Goal: Information Seeking & Learning: Get advice/opinions

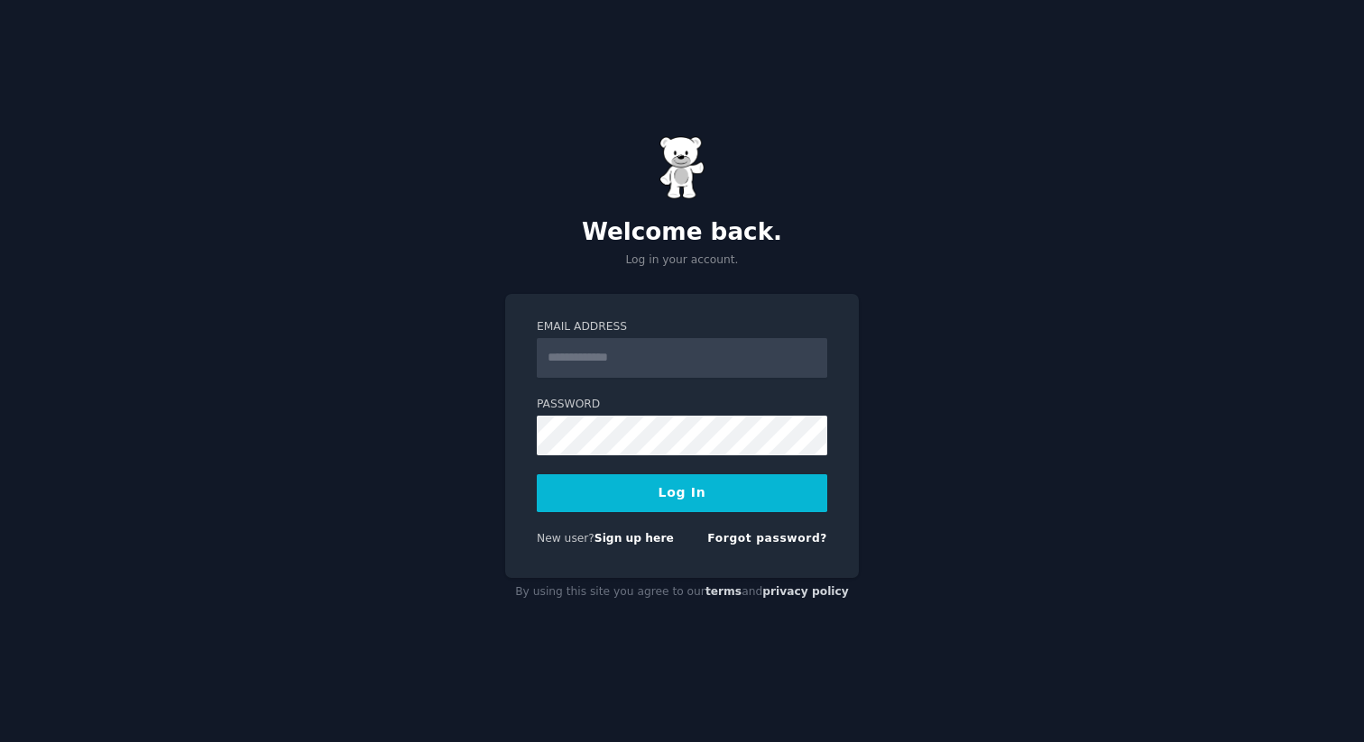
click at [652, 358] on input "Email Address" at bounding box center [682, 358] width 290 height 40
type input "**********"
click at [630, 493] on button "Log In" at bounding box center [682, 493] width 290 height 38
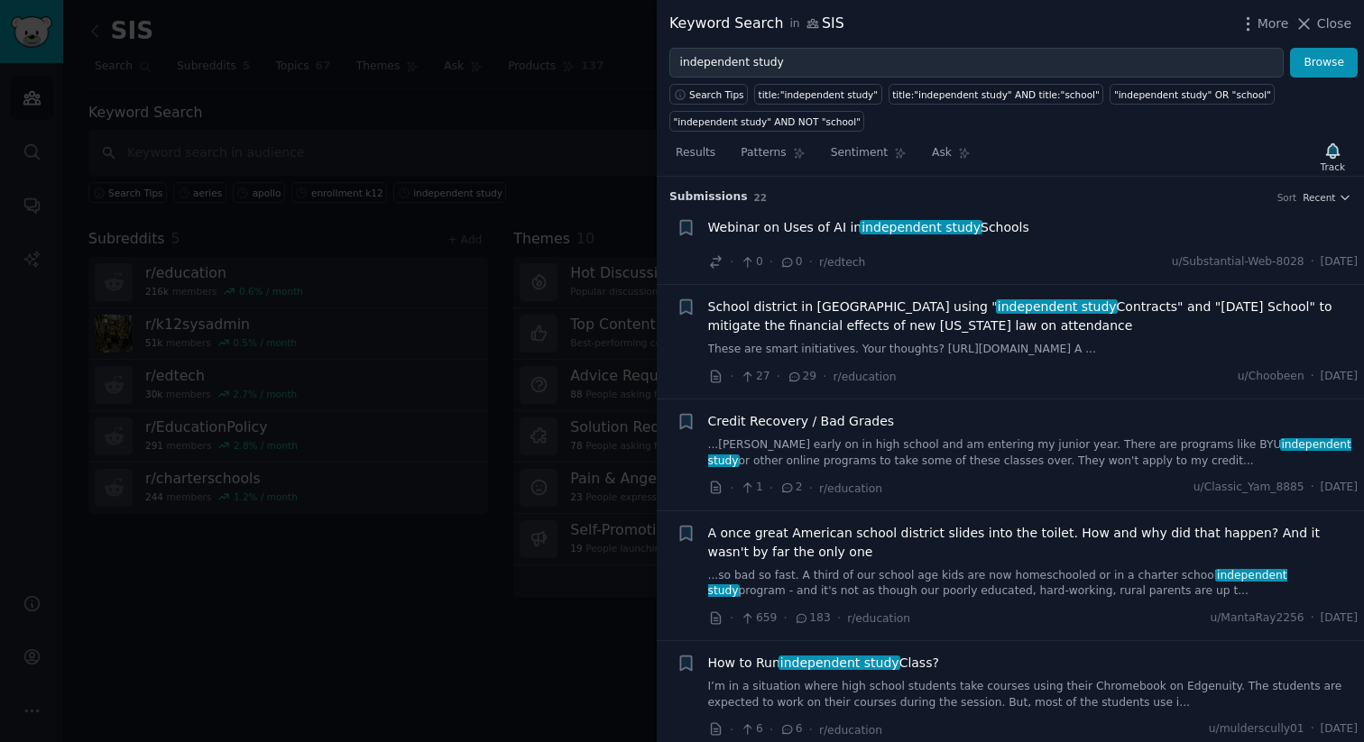
click at [790, 223] on span "Webinar on Uses of AI in independent study Schools" at bounding box center [868, 227] width 321 height 19
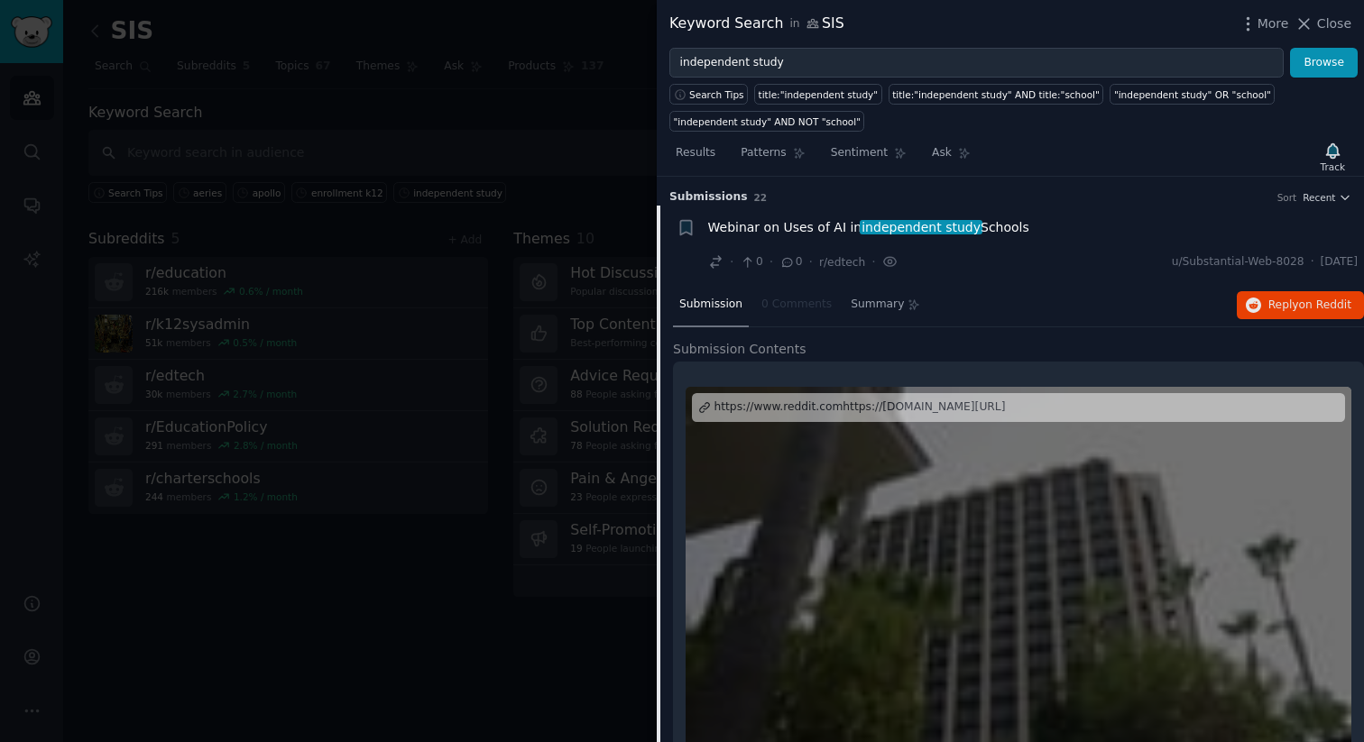
click at [839, 222] on span "Webinar on Uses of AI in independent study Schools" at bounding box center [868, 227] width 321 height 19
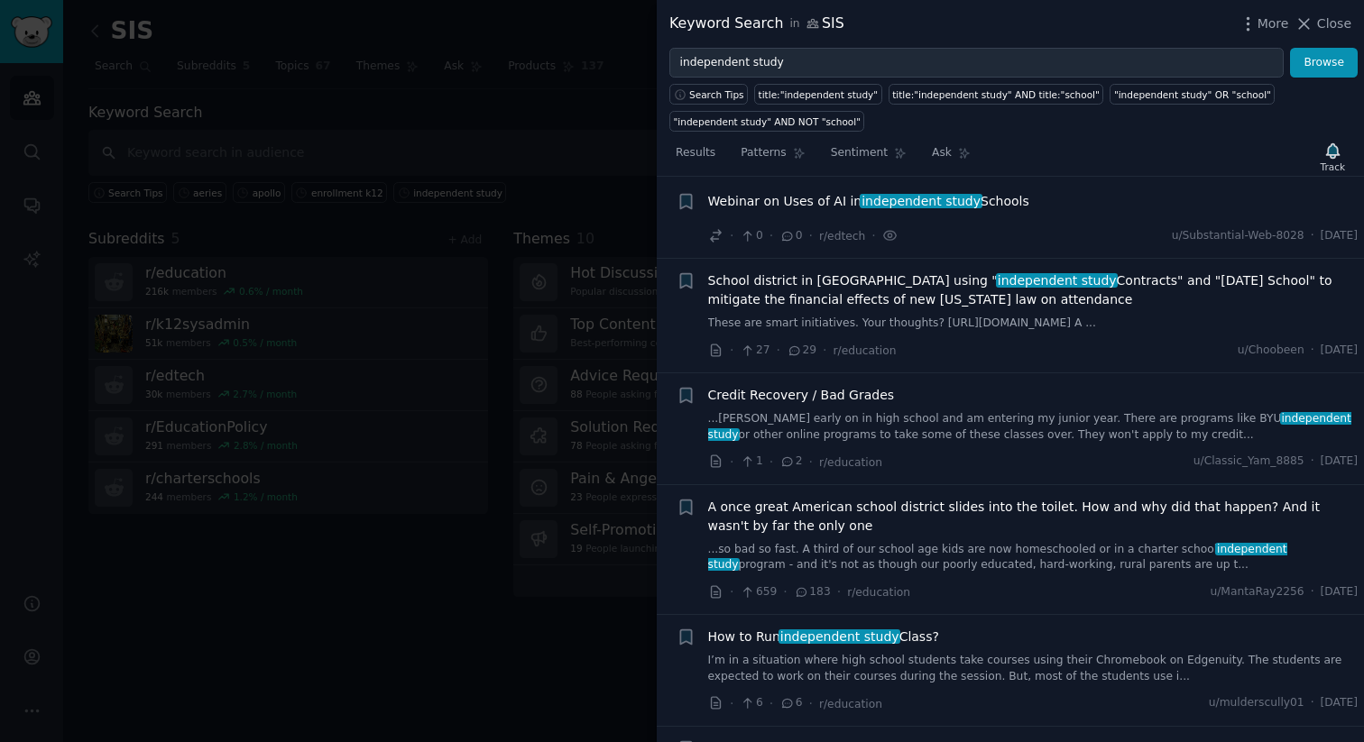
scroll to position [28, 0]
click at [839, 222] on div "Webinar on Uses of AI in independent study Schools · 0 · 0 · r/edtech · u/Subst…" at bounding box center [1033, 217] width 650 height 54
click at [726, 197] on span "Webinar on Uses of AI in independent study Schools" at bounding box center [868, 199] width 321 height 19
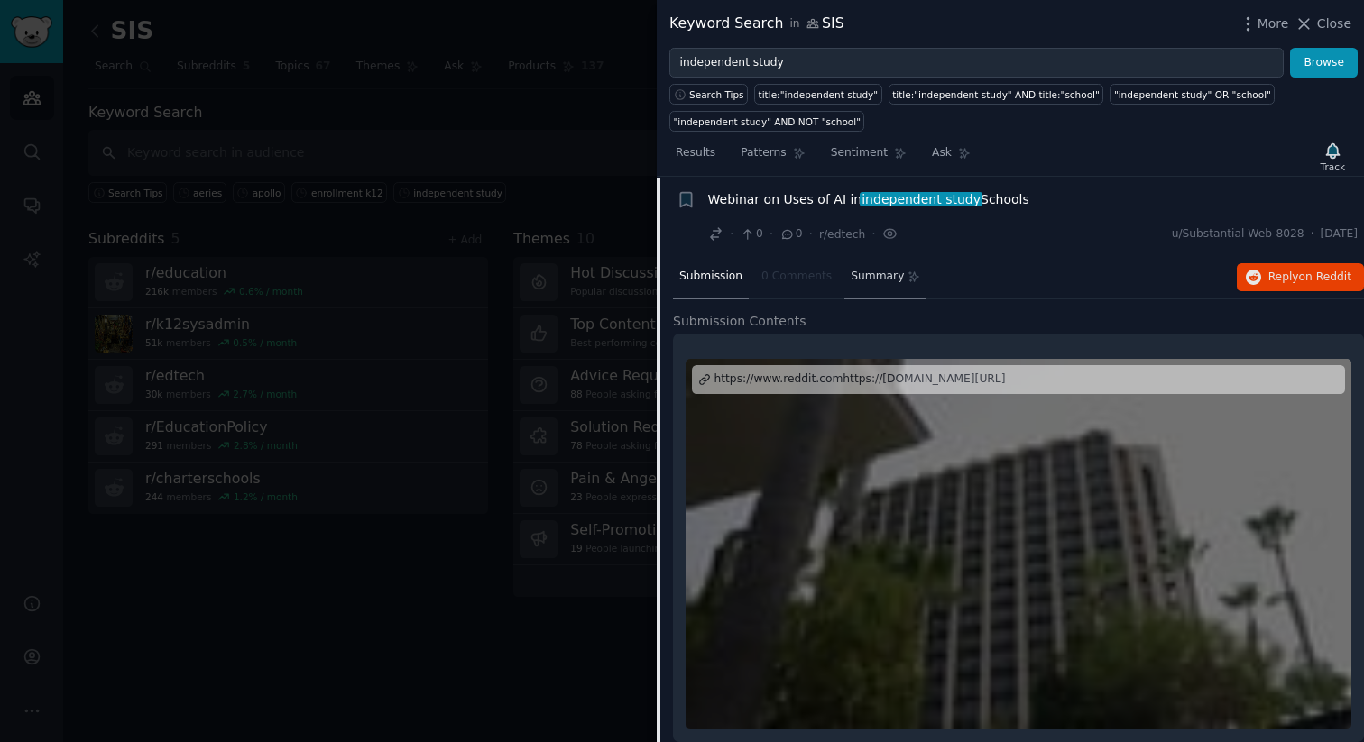
click at [878, 282] on span "Summary" at bounding box center [876, 277] width 53 height 16
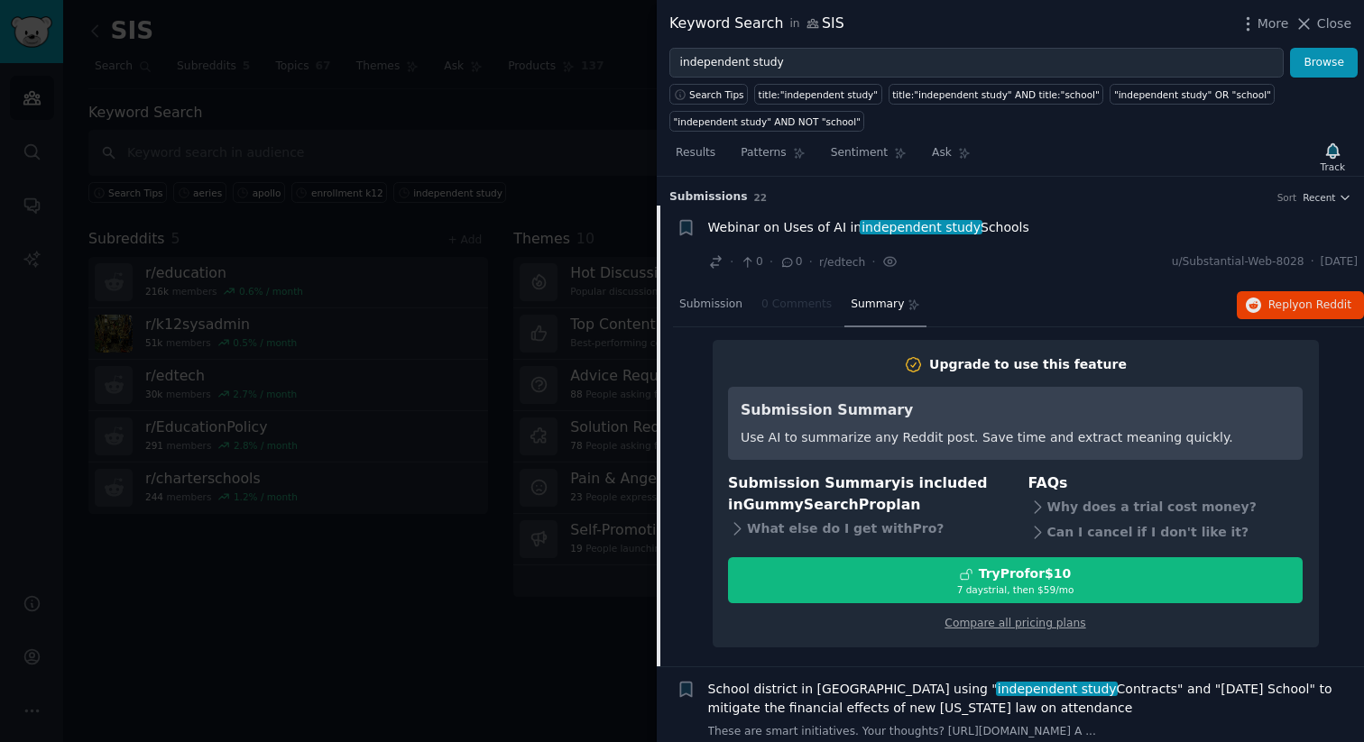
click at [733, 228] on span "Webinar on Uses of AI in independent study Schools" at bounding box center [868, 227] width 321 height 19
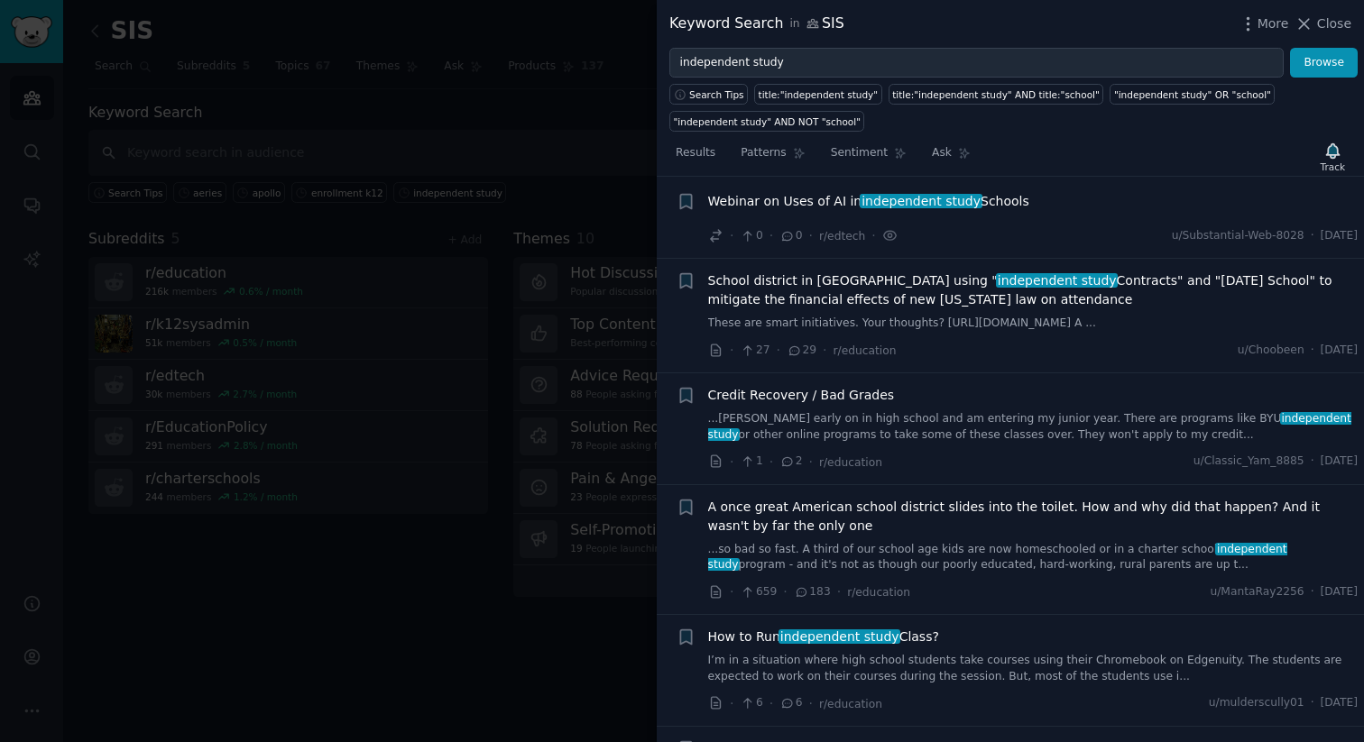
scroll to position [28, 0]
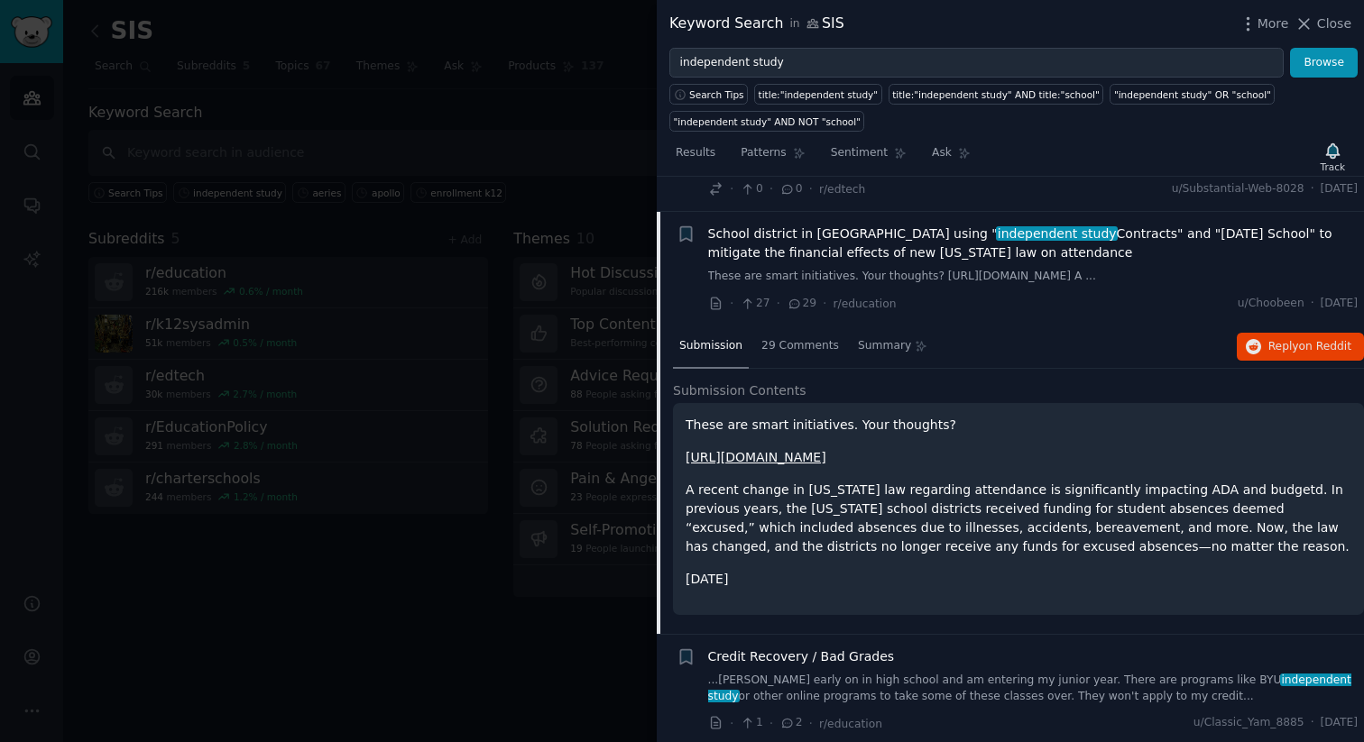
scroll to position [77, 0]
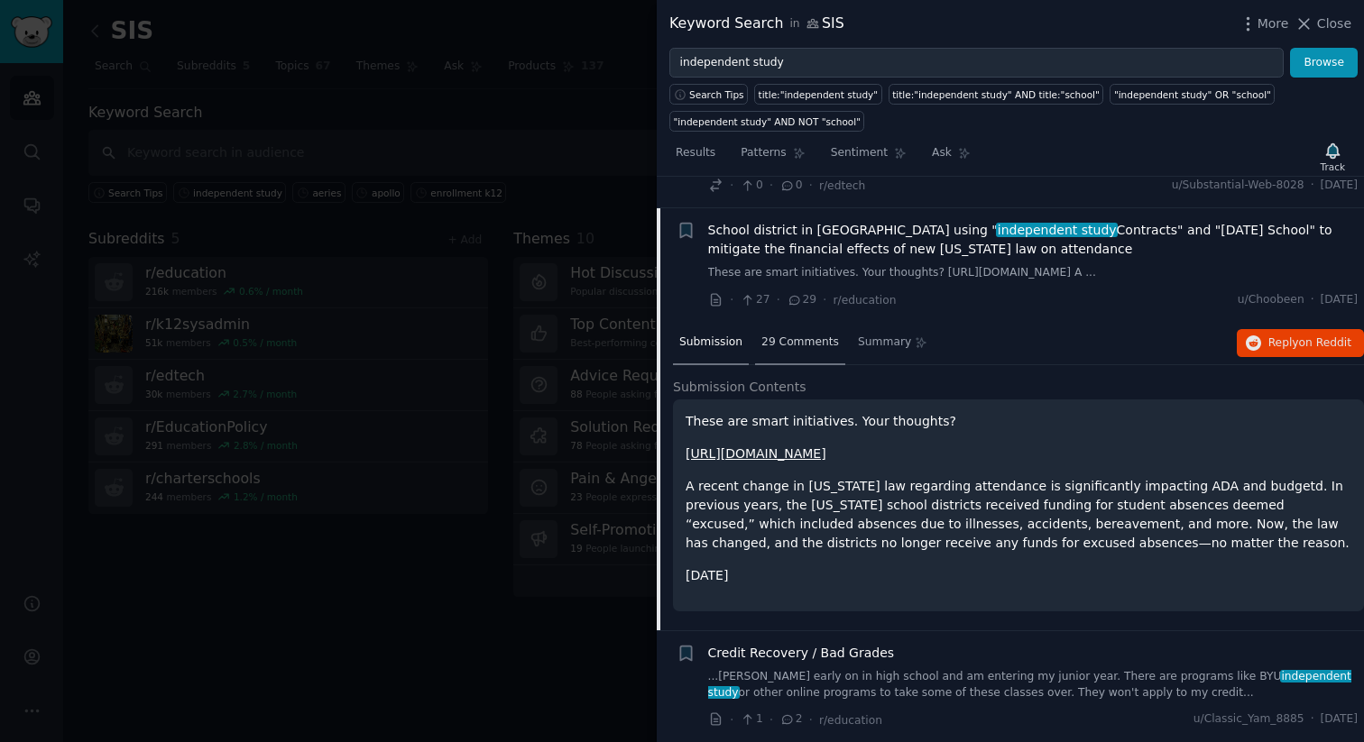
click at [792, 351] on span "29 Comments" at bounding box center [800, 343] width 78 height 16
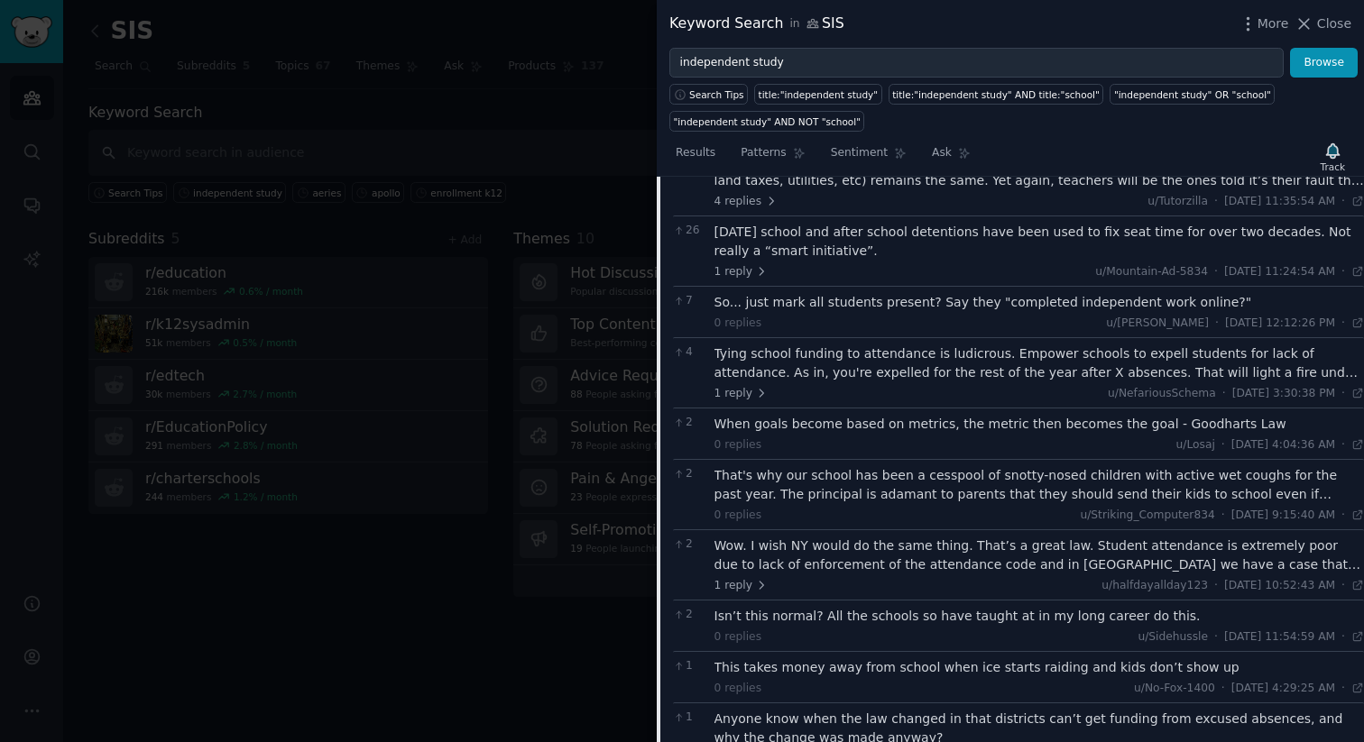
scroll to position [9, 0]
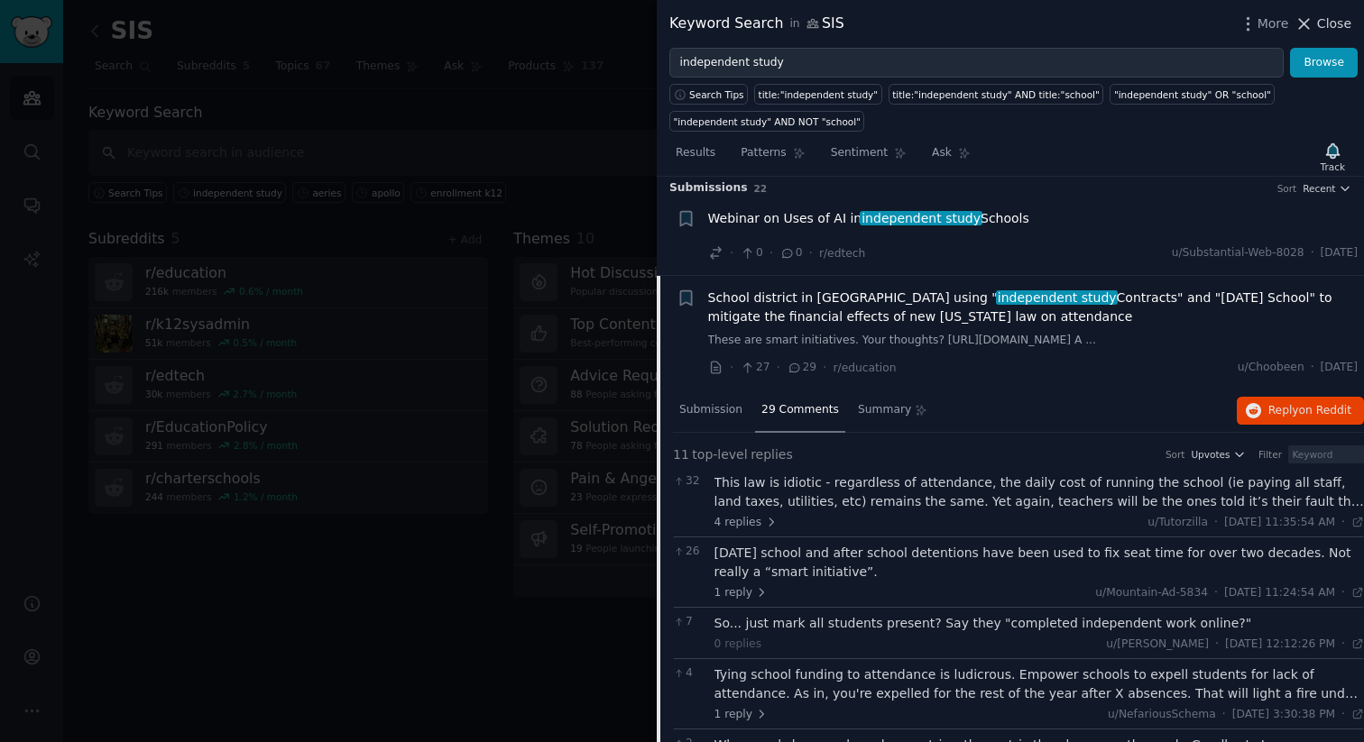
click at [1340, 27] on span "Close" at bounding box center [1334, 23] width 34 height 19
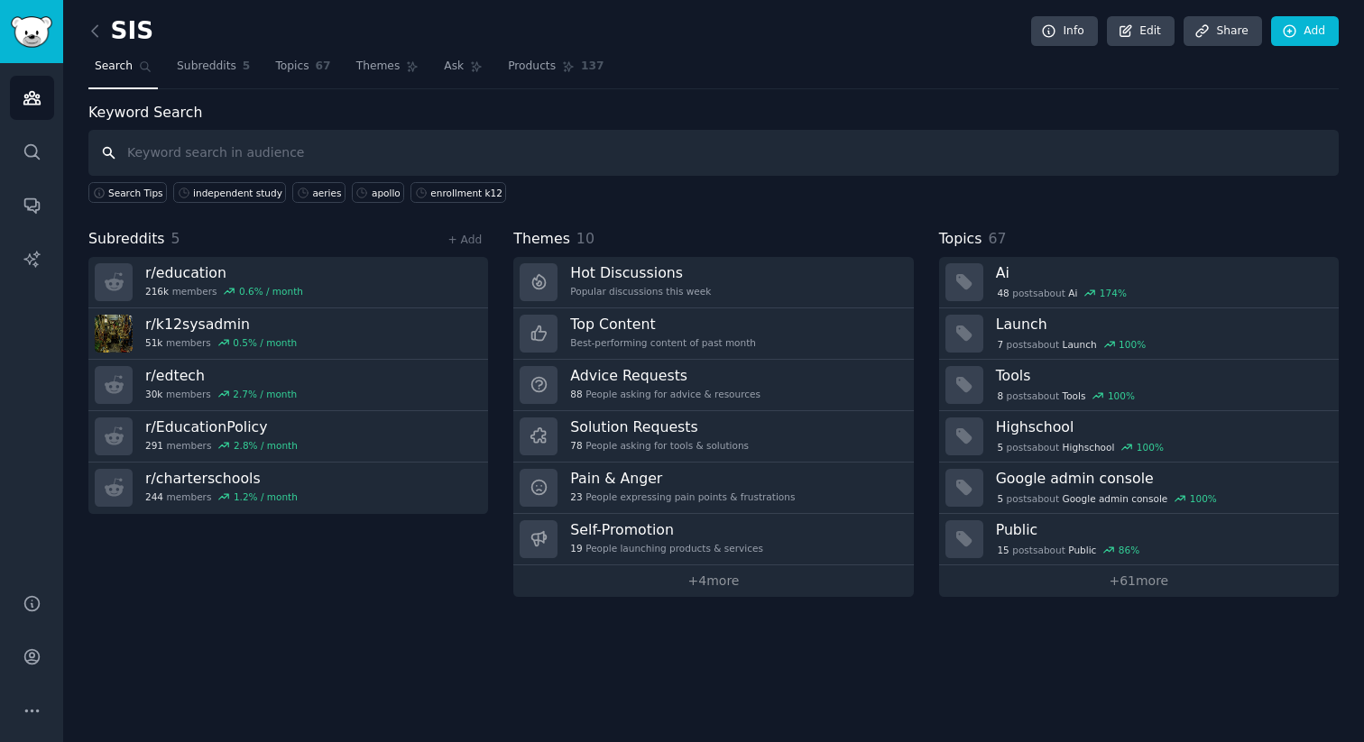
click at [231, 144] on input "text" at bounding box center [713, 153] width 1250 height 46
click at [339, 151] on input "text" at bounding box center [713, 153] width 1250 height 46
type input "school pathways"
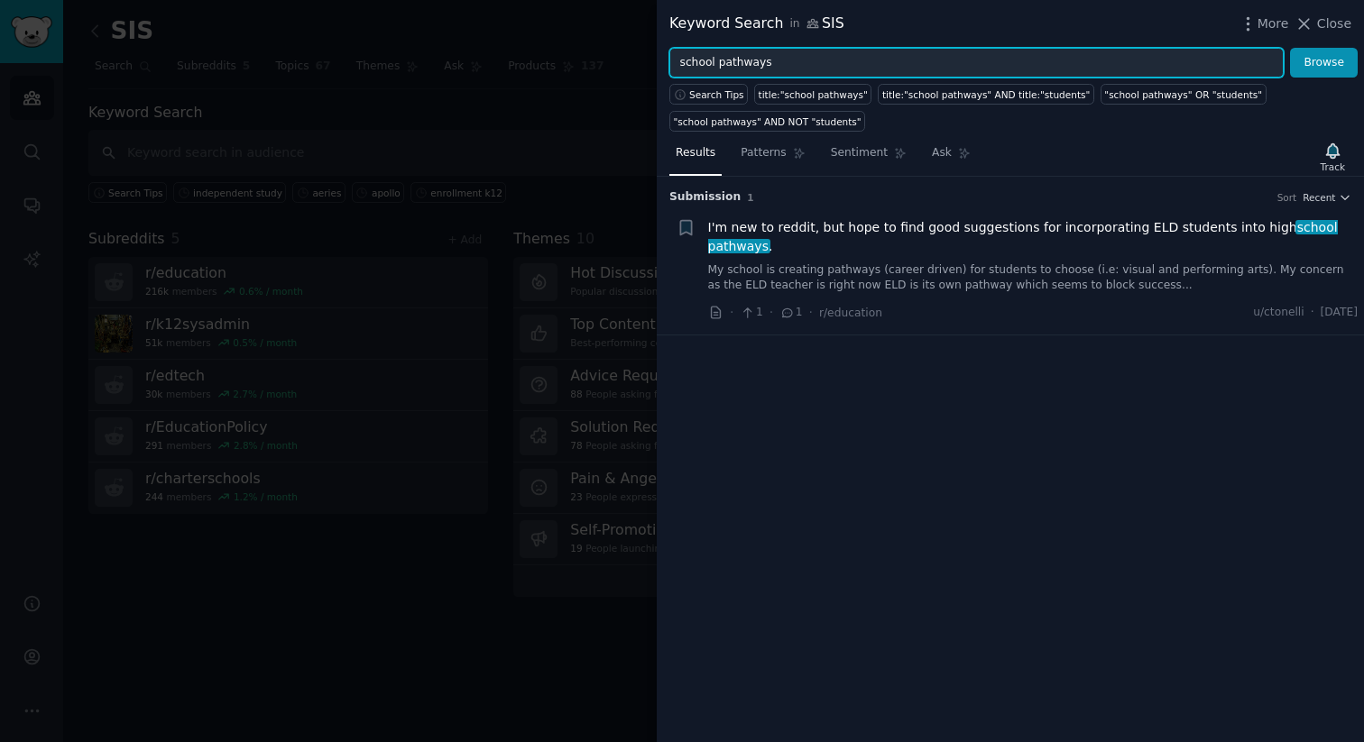
click at [823, 58] on input "school pathways" at bounding box center [976, 63] width 614 height 31
type input "s"
click at [1290, 48] on button "Browse" at bounding box center [1324, 63] width 68 height 31
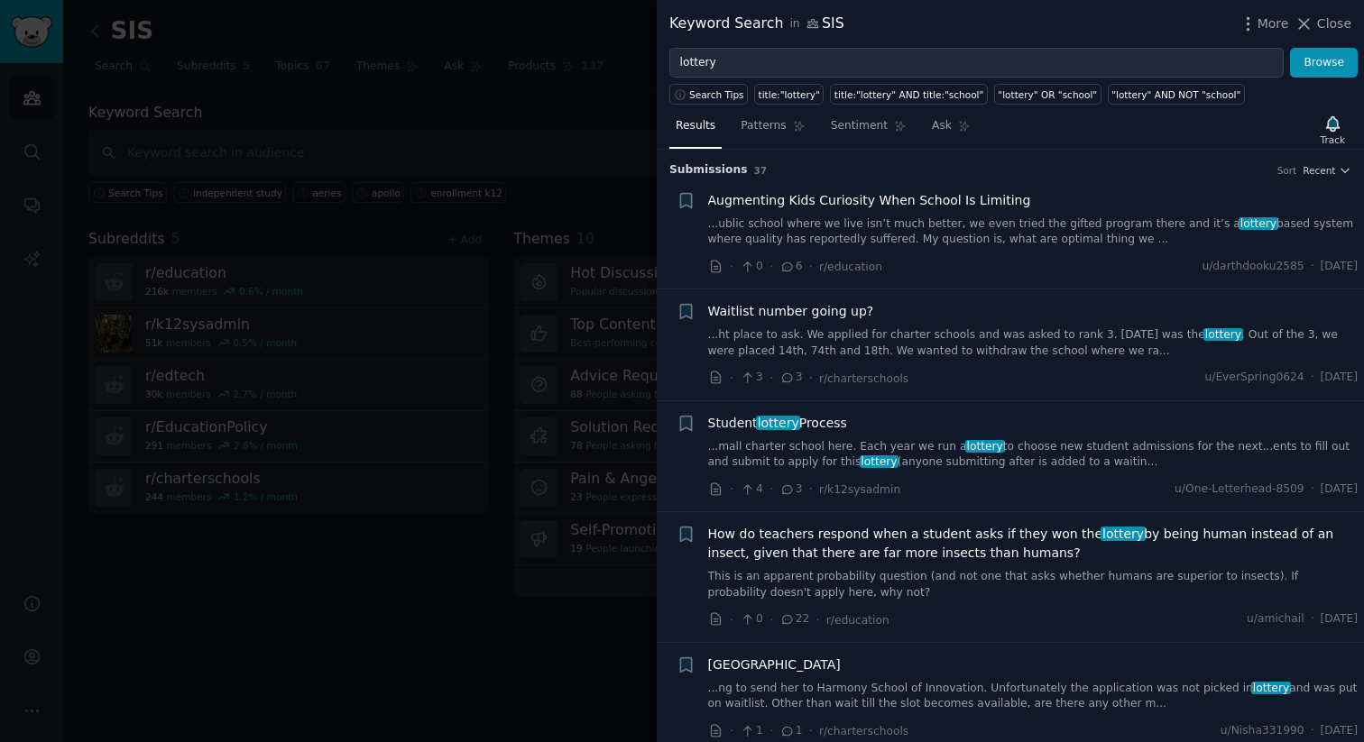
click at [777, 419] on span "lottery" at bounding box center [778, 423] width 45 height 14
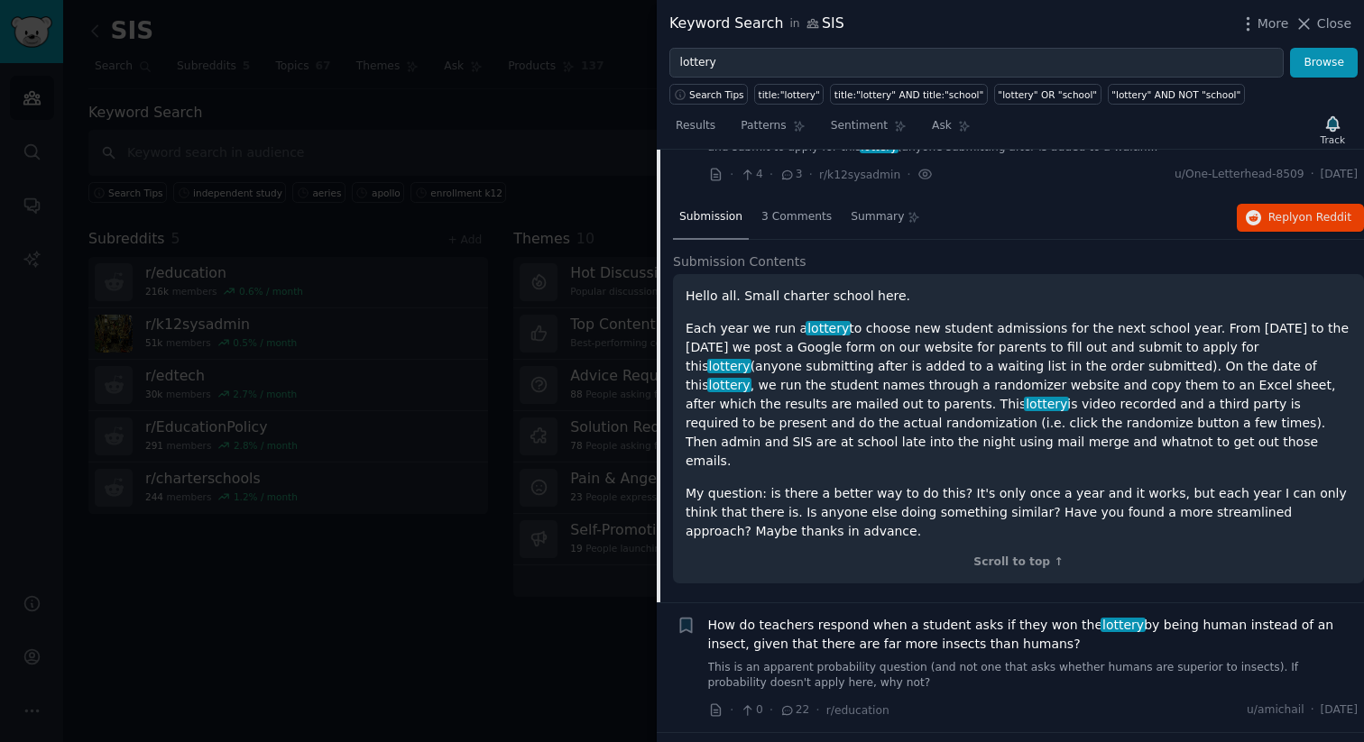
scroll to position [319, 0]
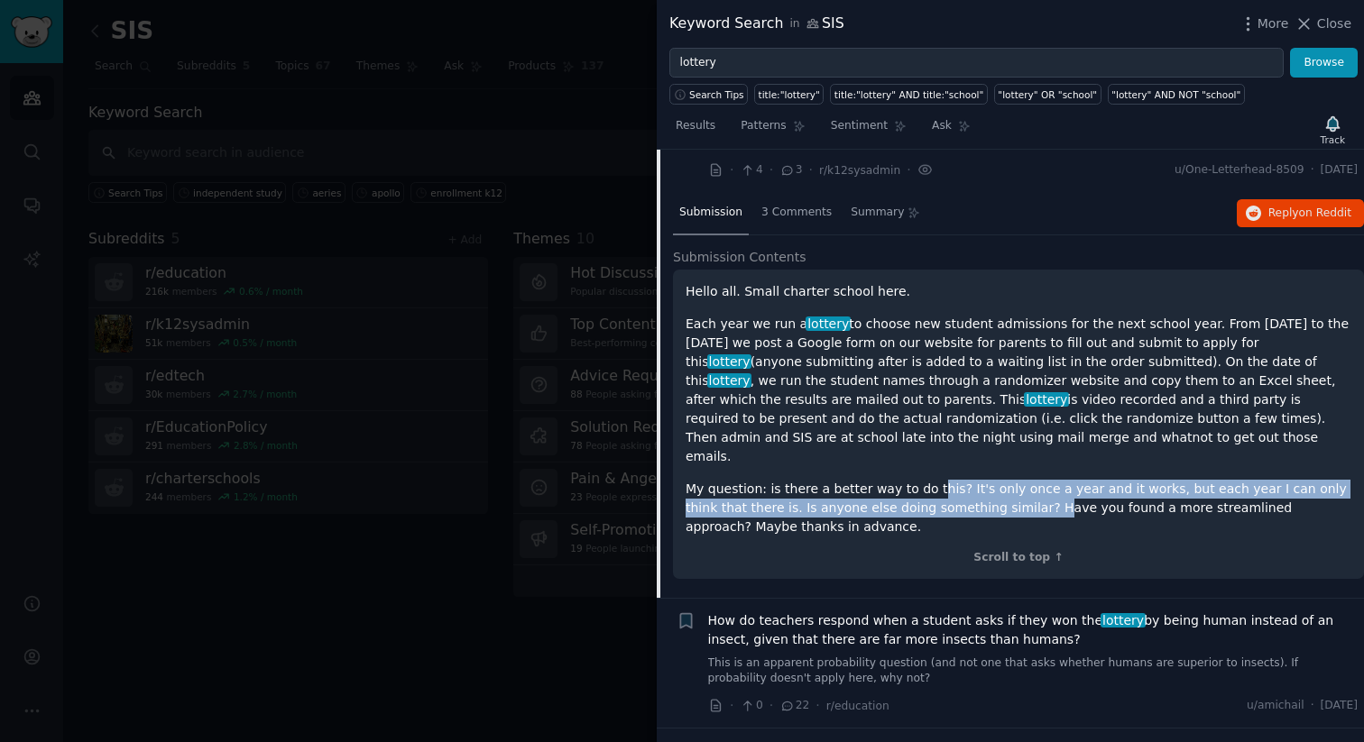
drag, startPoint x: 978, startPoint y: 480, endPoint x: 921, endPoint y: 471, distance: 57.5
click at [921, 480] on p "My question: is there a better way to do this? It's only once a year and it wor…" at bounding box center [1018, 508] width 666 height 57
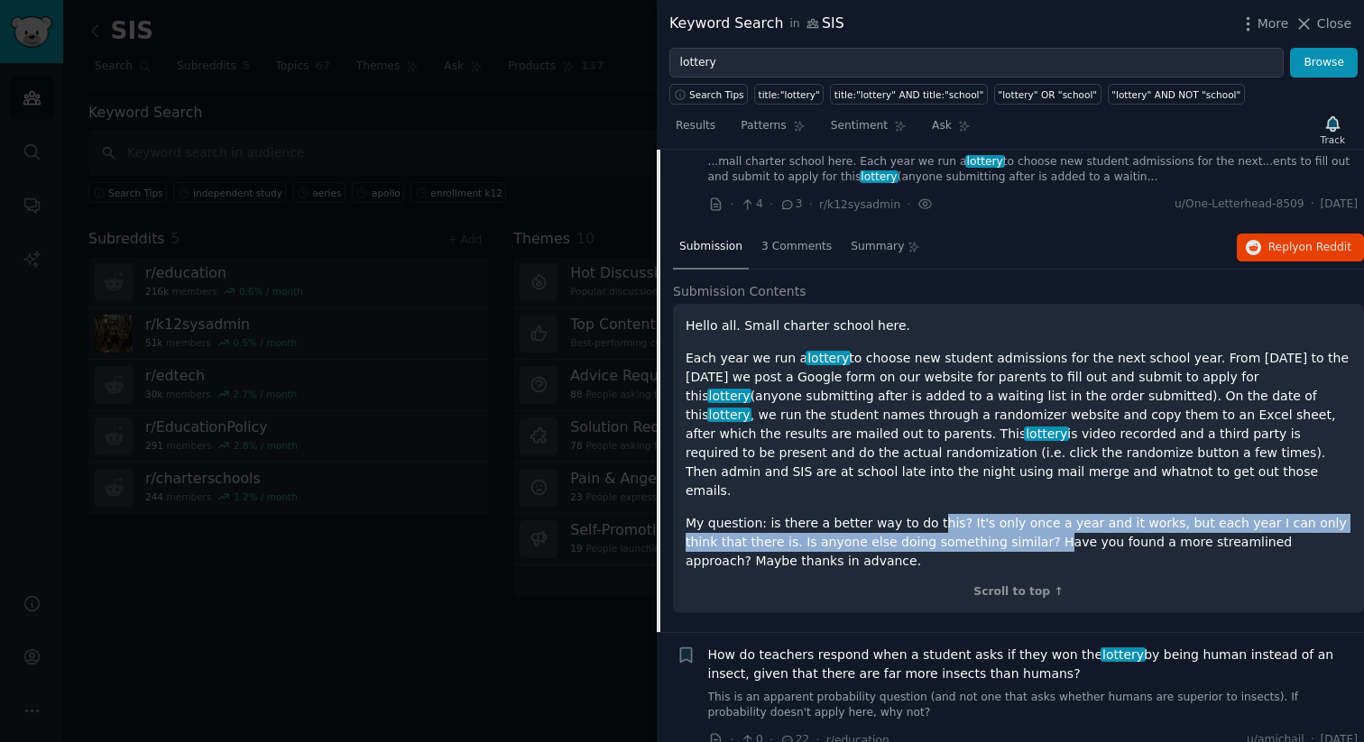
scroll to position [284, 0]
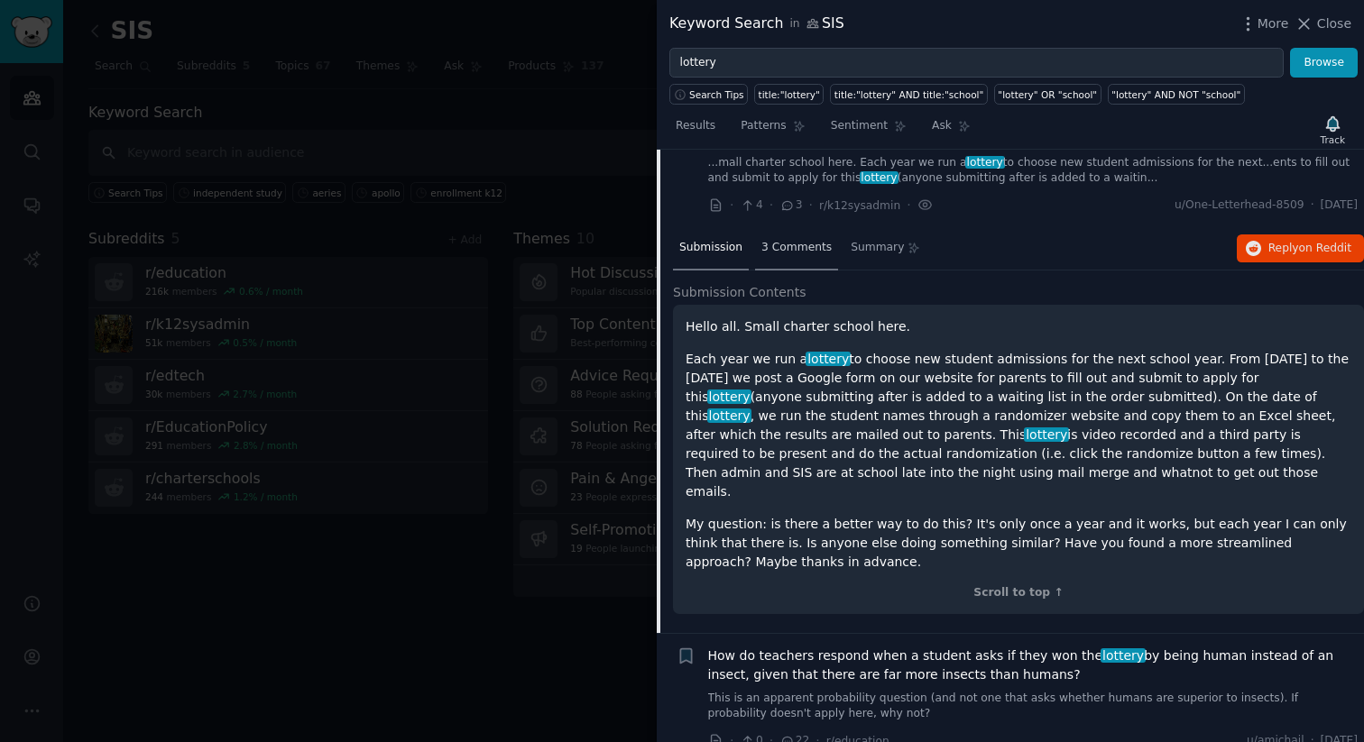
click at [807, 259] on div "3 Comments" at bounding box center [796, 248] width 83 height 43
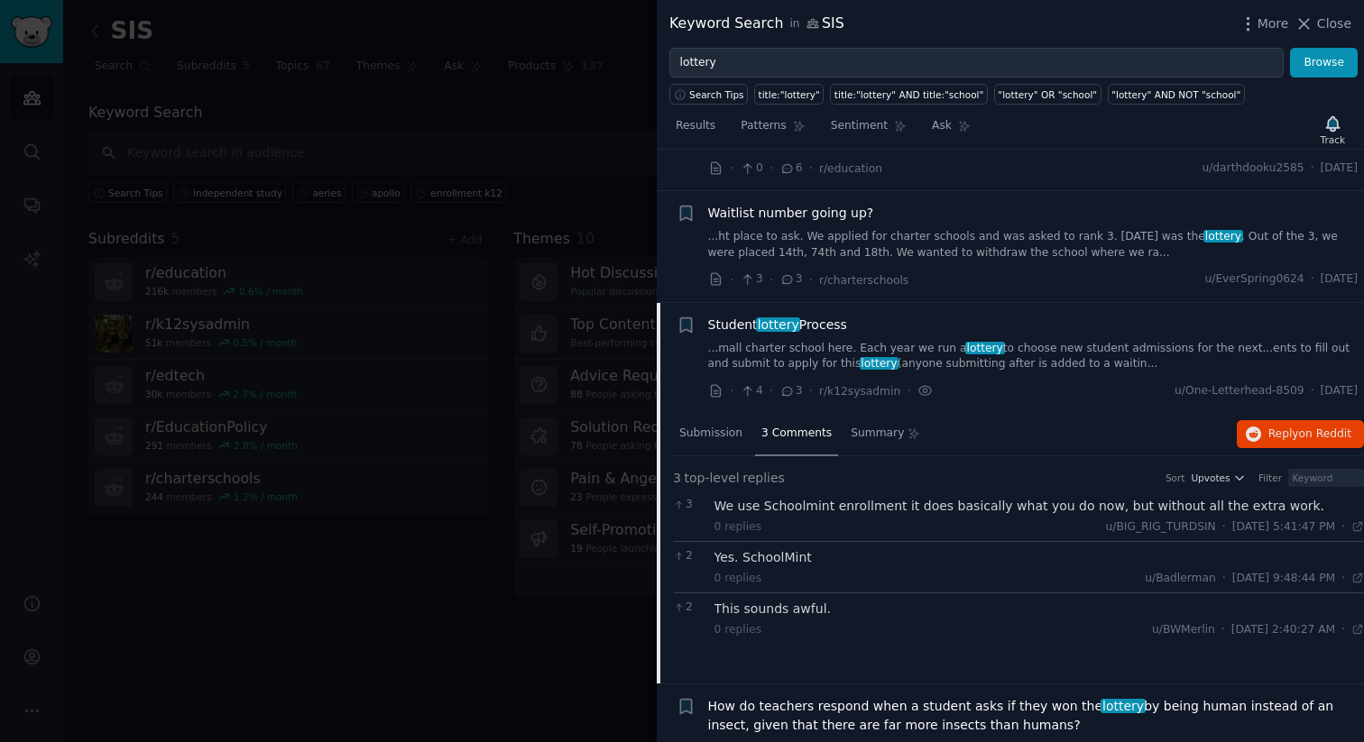
scroll to position [0, 0]
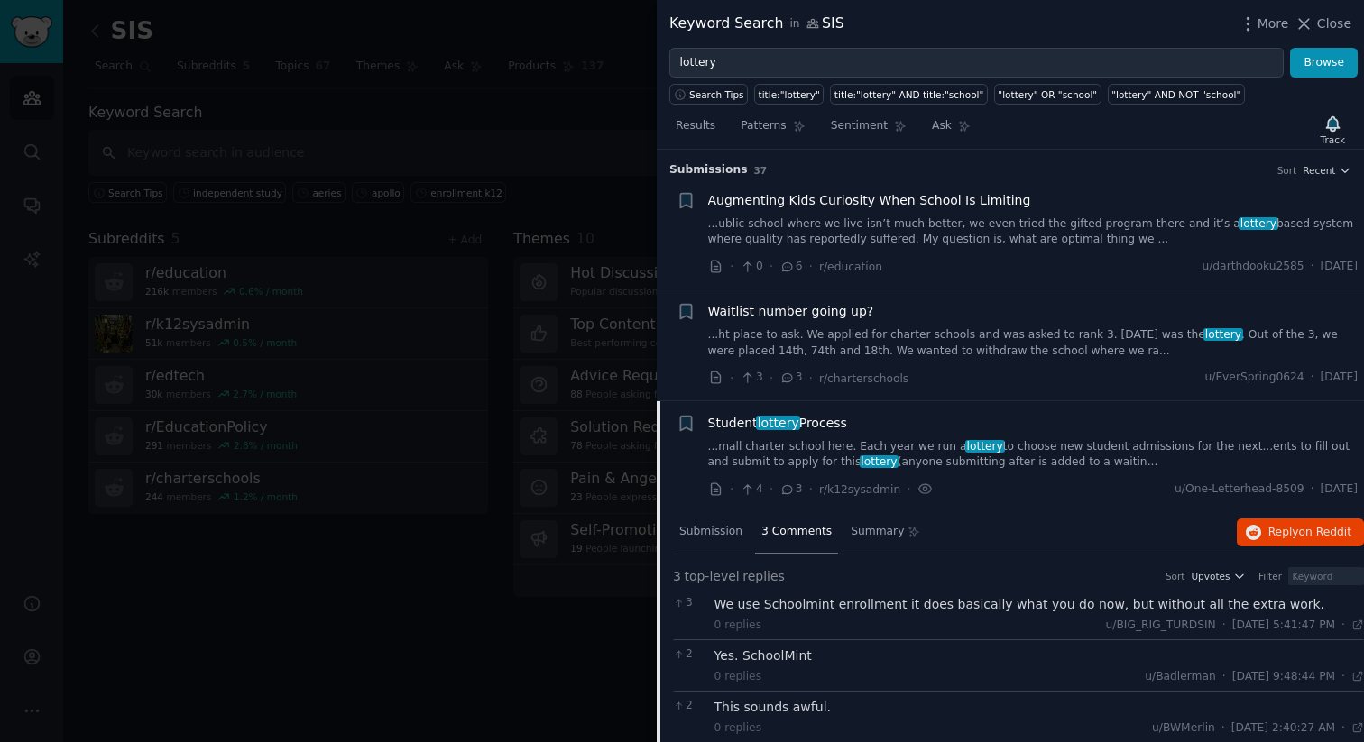
click at [863, 340] on link "...ht place to ask. We applied for charter schools and was asked to rank 3. Two…" at bounding box center [1033, 343] width 650 height 32
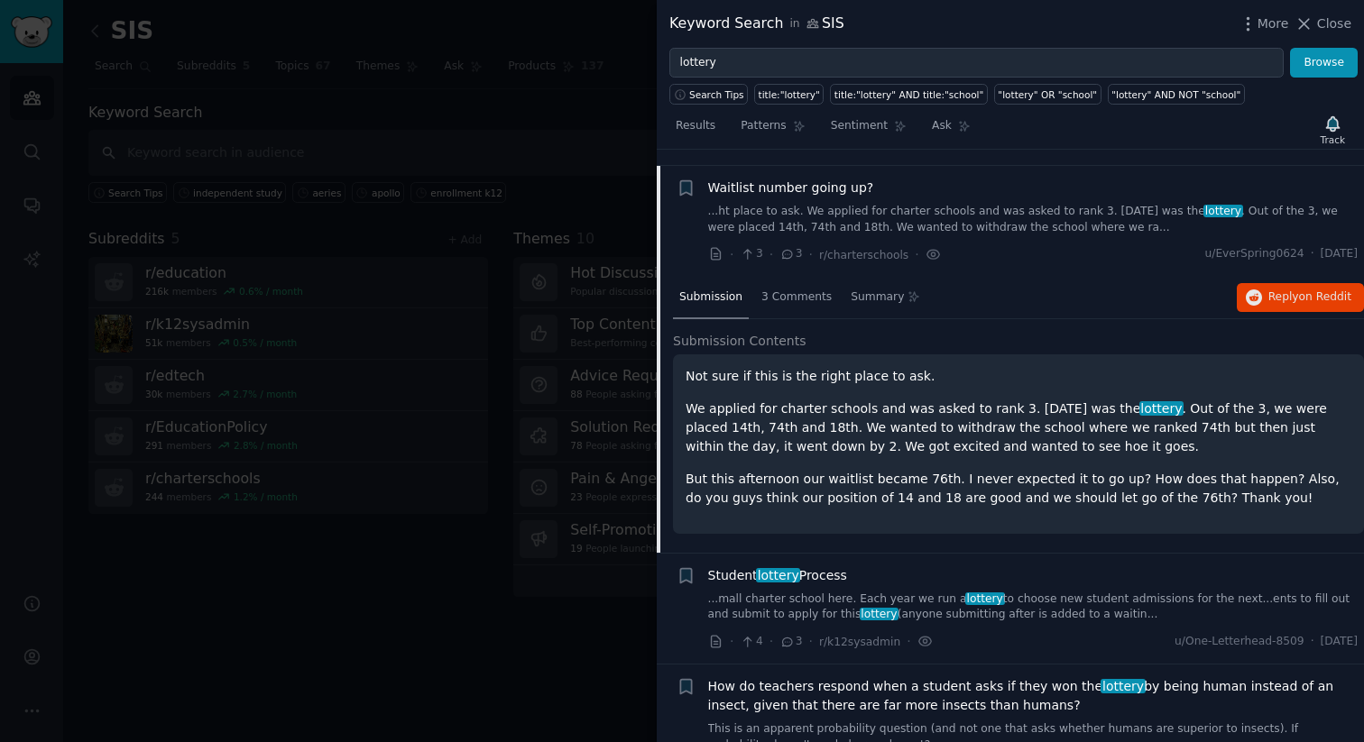
scroll to position [140, 0]
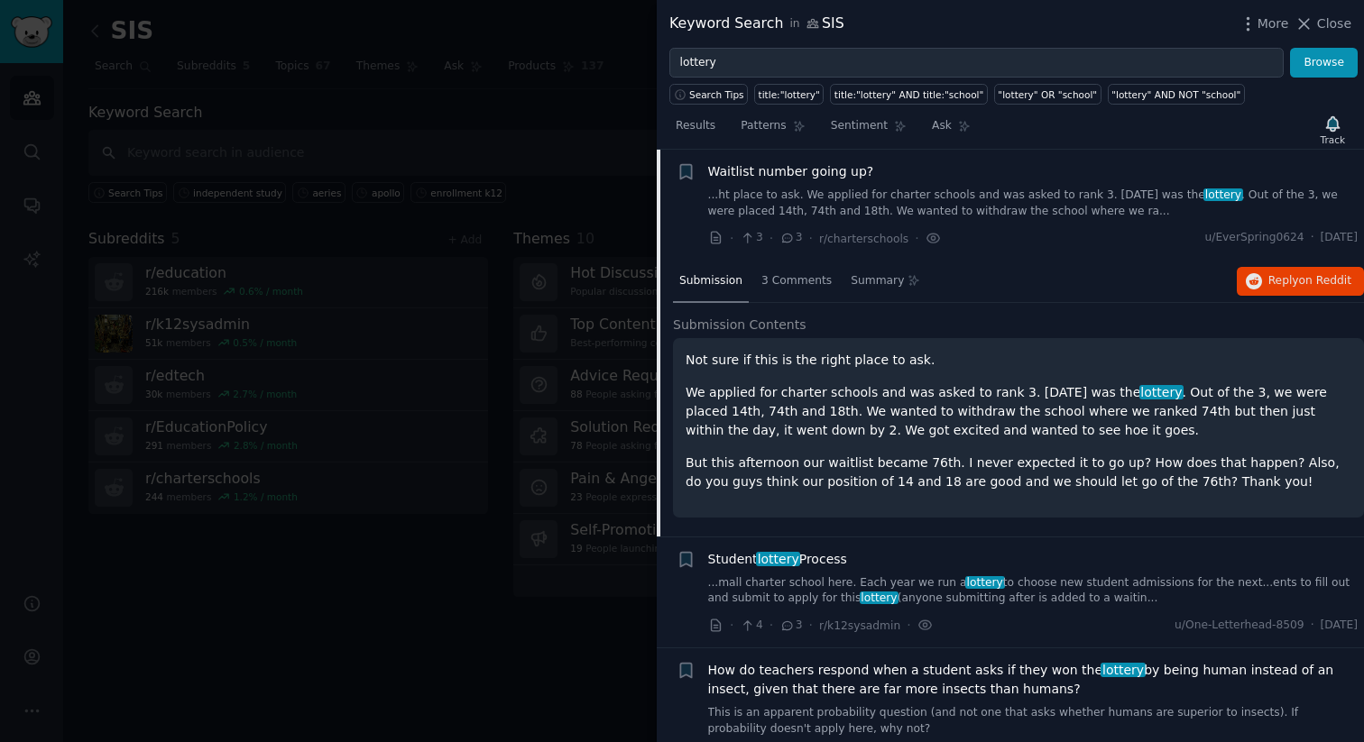
click at [838, 202] on link "...ht place to ask. We applied for charter schools and was asked to rank 3. Two…" at bounding box center [1033, 204] width 650 height 32
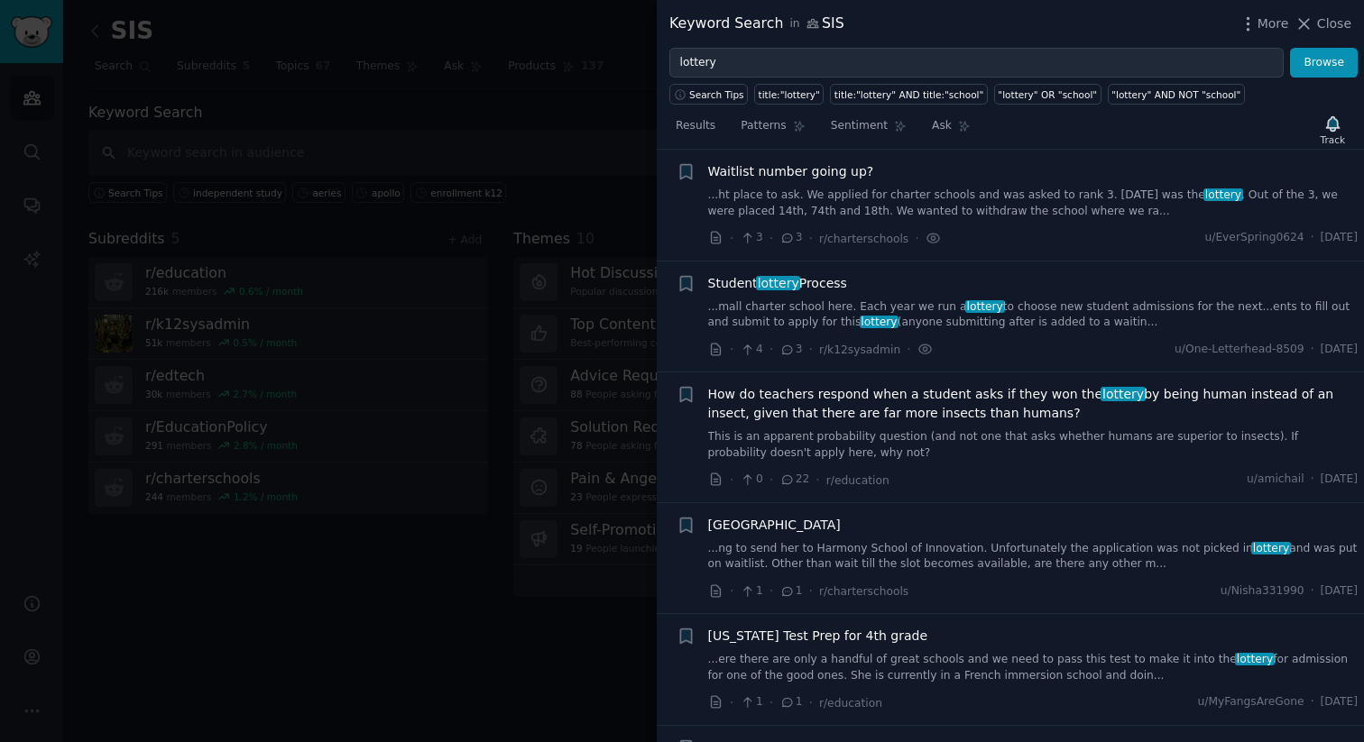
click at [790, 243] on icon at bounding box center [787, 238] width 16 height 13
click at [798, 195] on link "...ht place to ask. We applied for charter schools and was asked to rank 3. Two…" at bounding box center [1033, 204] width 650 height 32
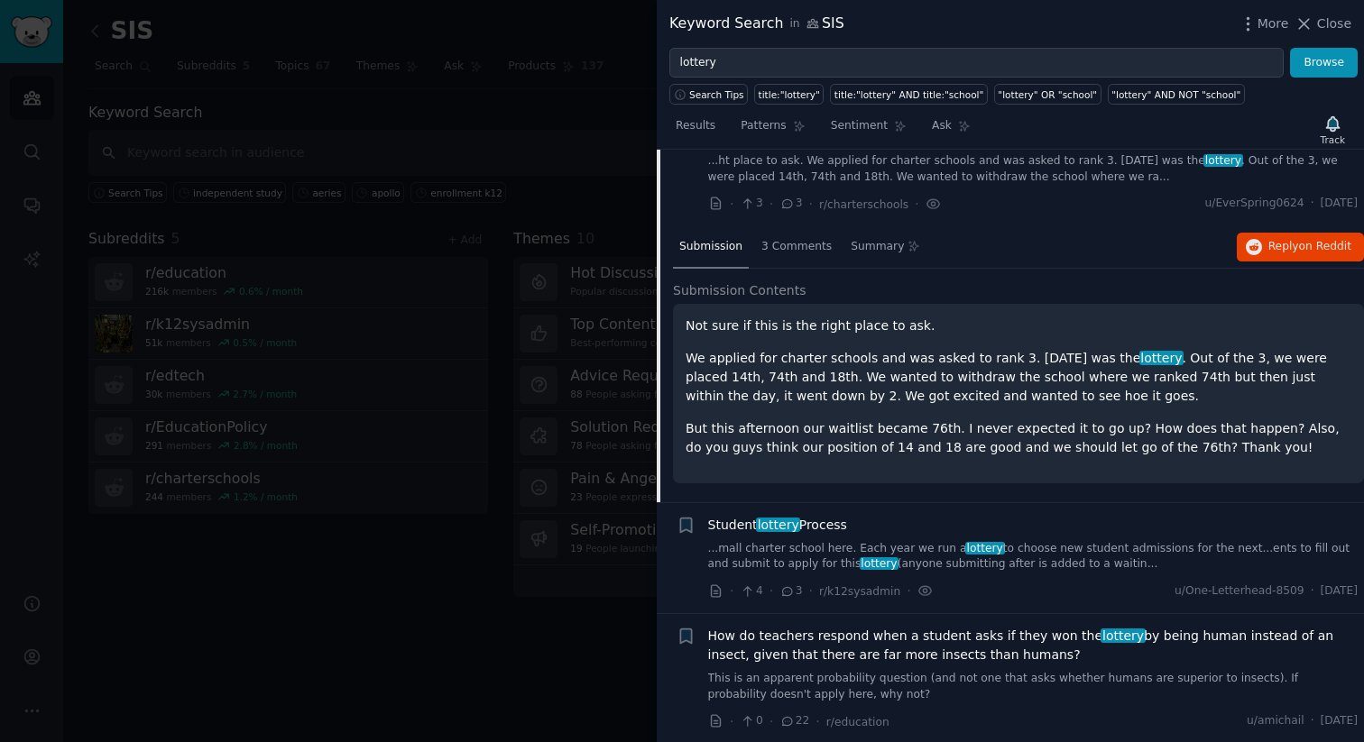
scroll to position [180, 0]
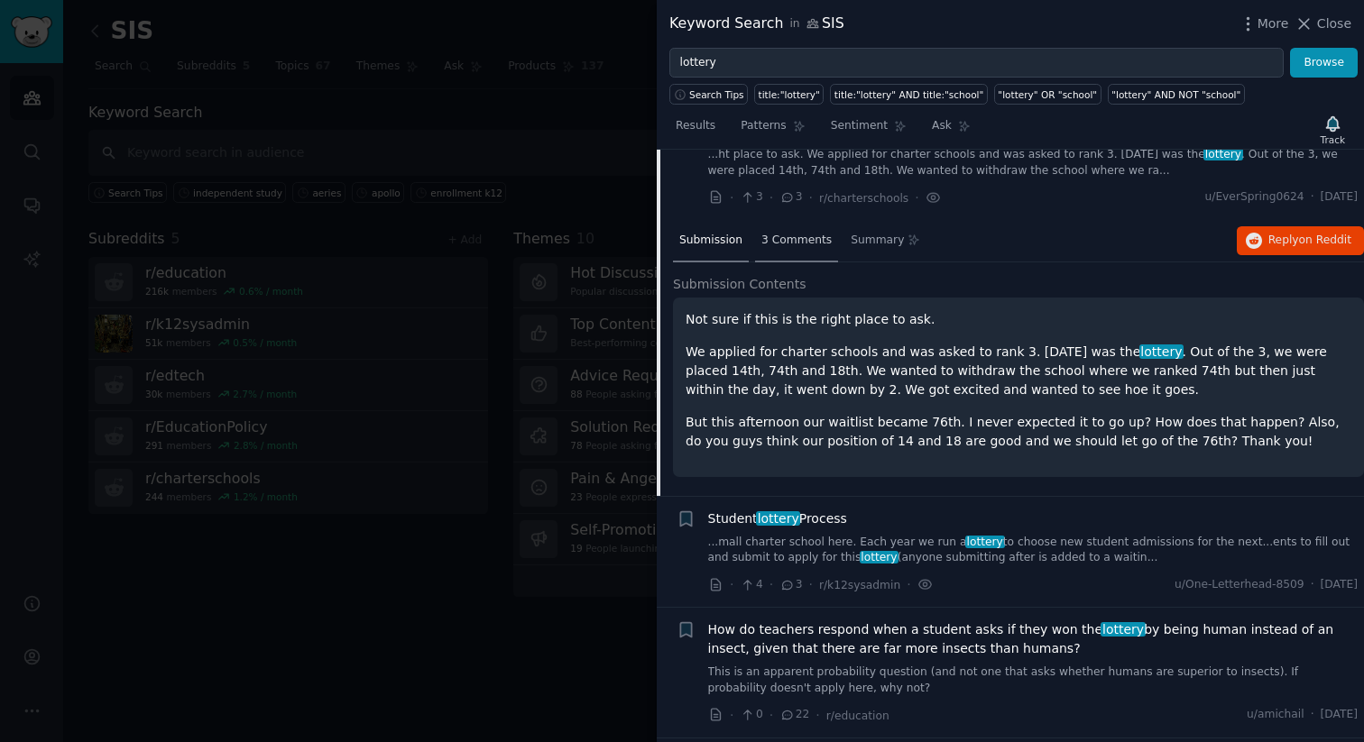
click at [787, 242] on span "3 Comments" at bounding box center [796, 241] width 70 height 16
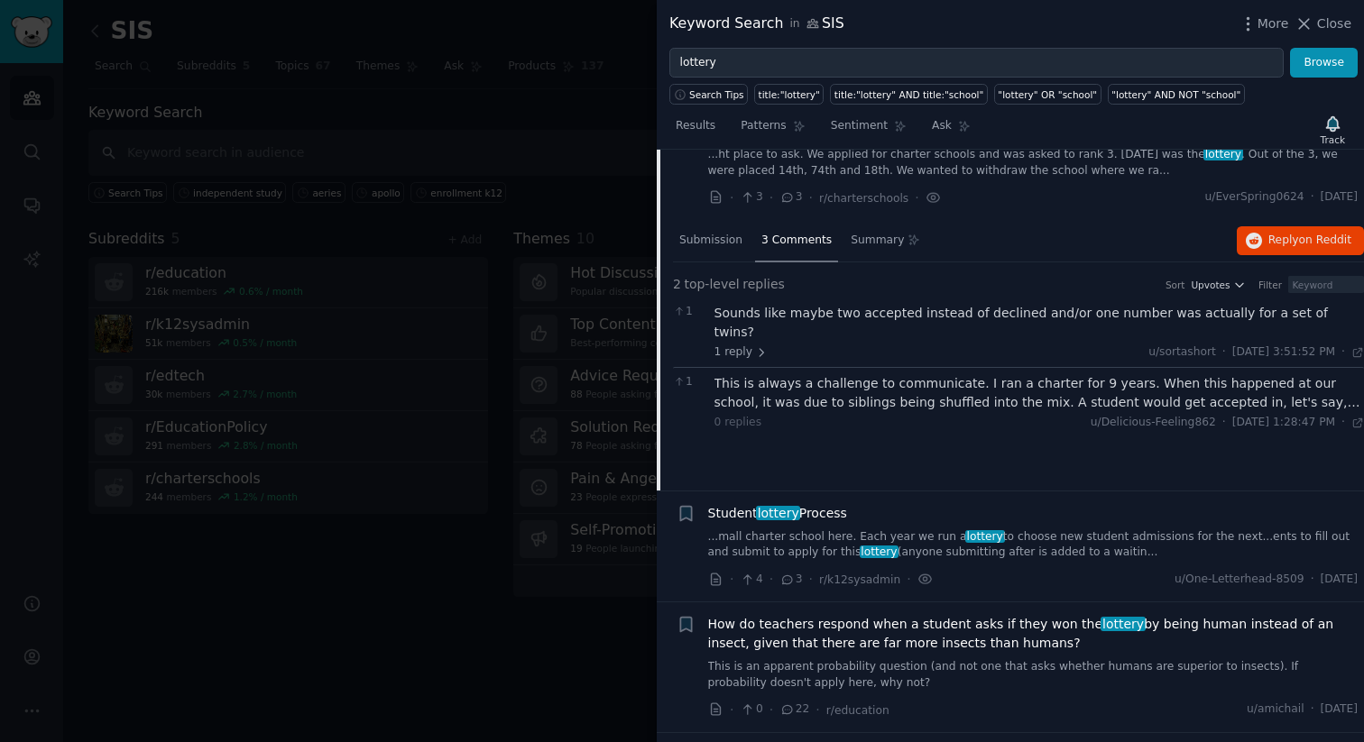
click at [878, 381] on div "This is always a challenge to communicate. I ran a charter for 9 years. When th…" at bounding box center [1039, 393] width 650 height 38
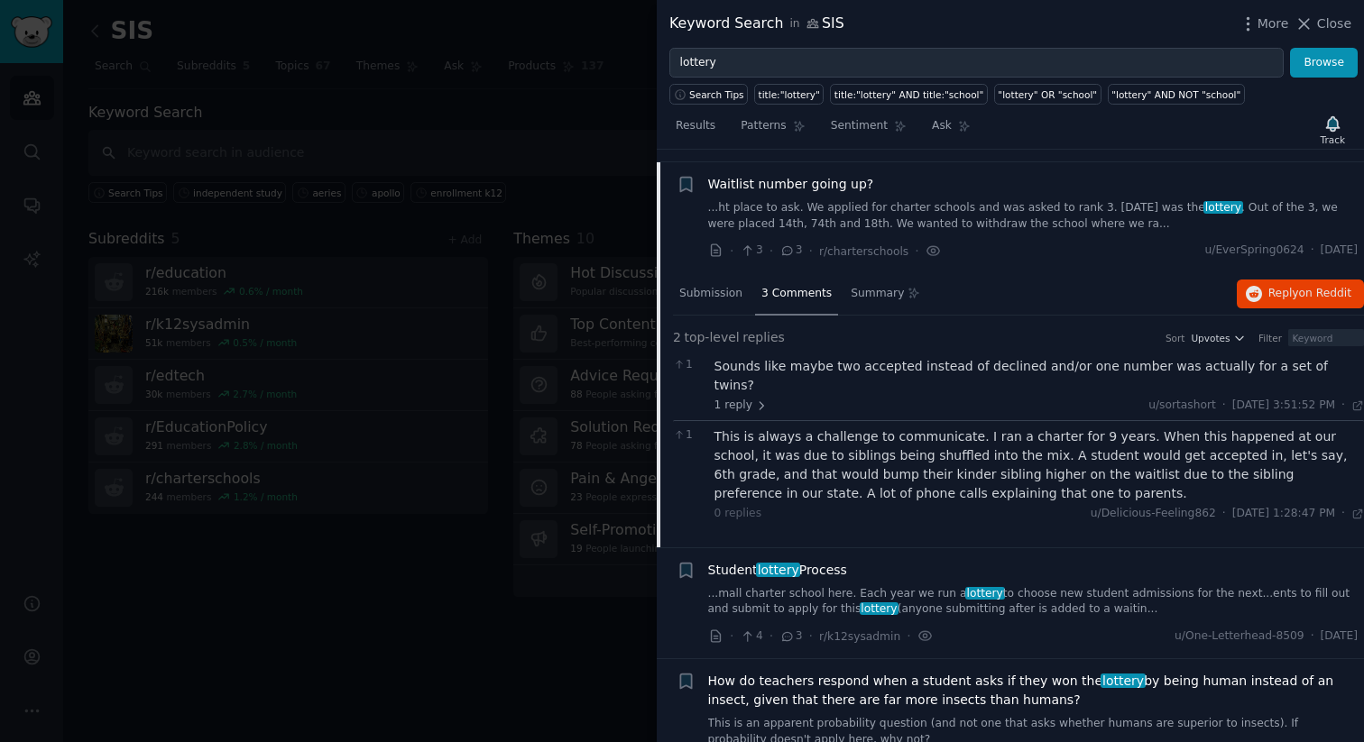
scroll to position [123, 0]
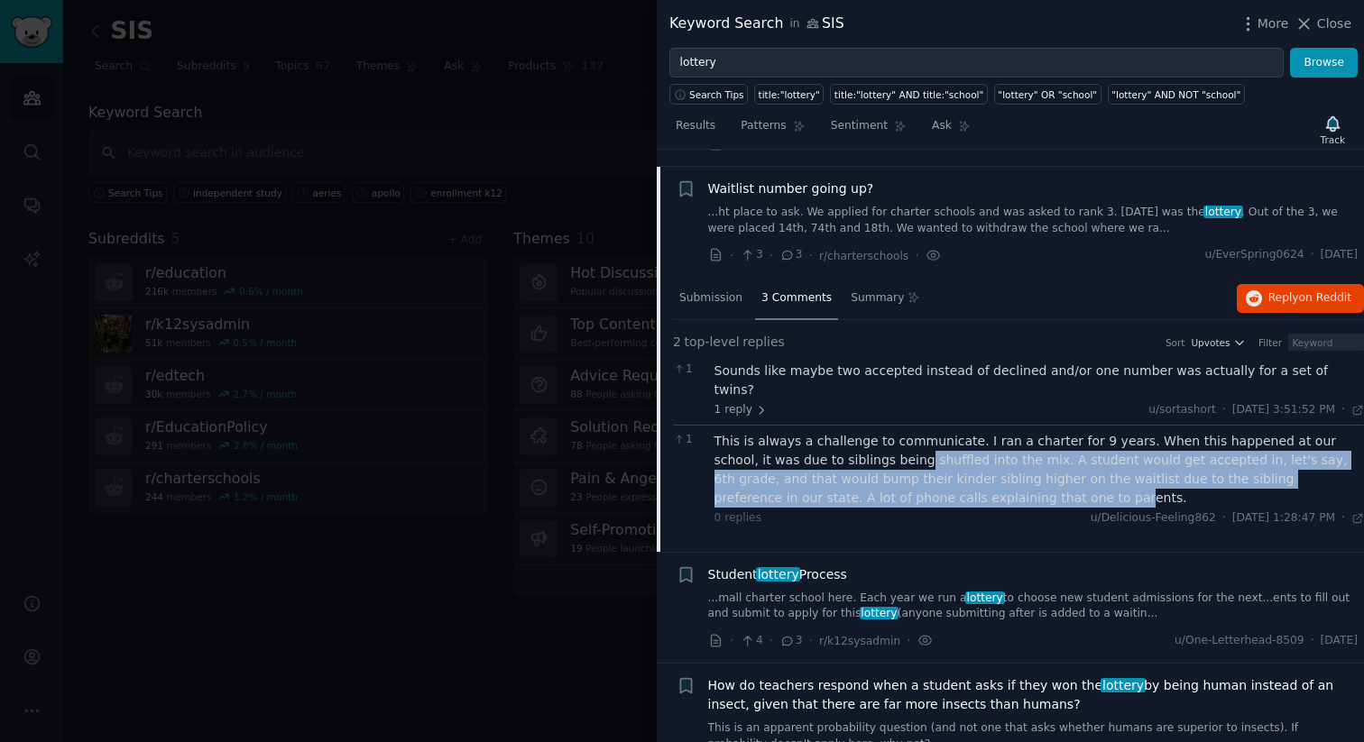
drag, startPoint x: 891, startPoint y: 472, endPoint x: 859, endPoint y: 440, distance: 45.3
click at [859, 440] on div "This is always a challenge to communicate. I ran a charter for 9 years. When th…" at bounding box center [1039, 470] width 650 height 76
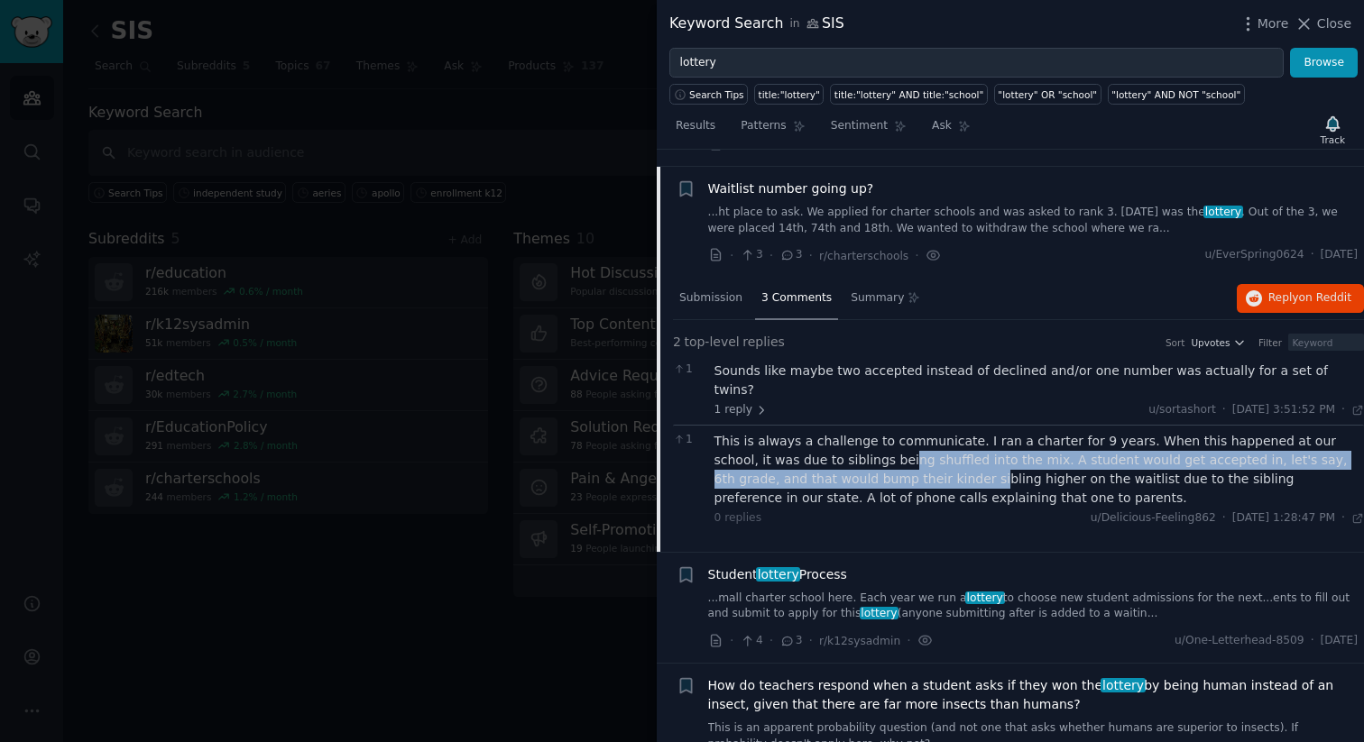
drag, startPoint x: 867, startPoint y: 465, endPoint x: 847, endPoint y: 446, distance: 28.1
click at [847, 446] on div "This is always a challenge to communicate. I ran a charter for 9 years. When th…" at bounding box center [1039, 470] width 650 height 76
drag, startPoint x: 863, startPoint y: 465, endPoint x: 834, endPoint y: 450, distance: 32.7
click at [834, 450] on div "This is always a challenge to communicate. I ran a charter for 9 years. When th…" at bounding box center [1039, 470] width 650 height 76
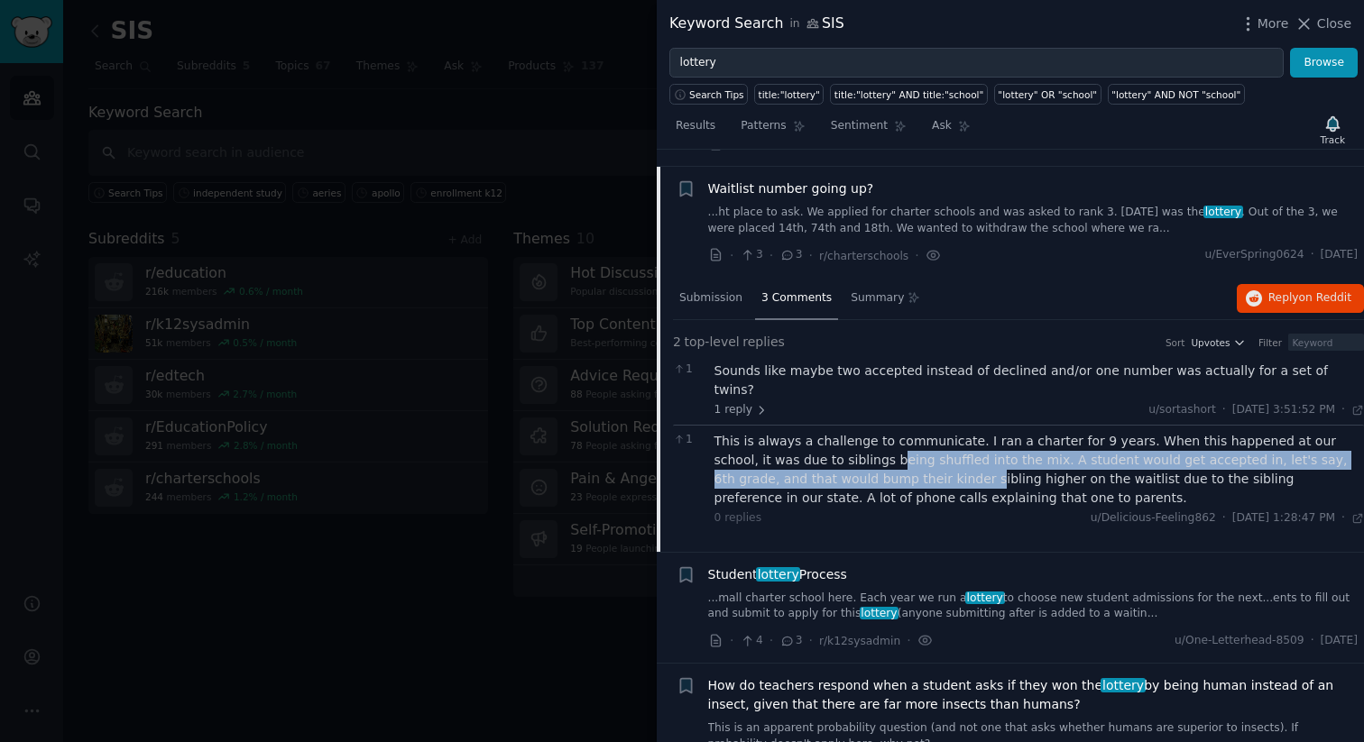
click at [834, 450] on div "This is always a challenge to communicate. I ran a charter for 9 years. When th…" at bounding box center [1039, 470] width 650 height 76
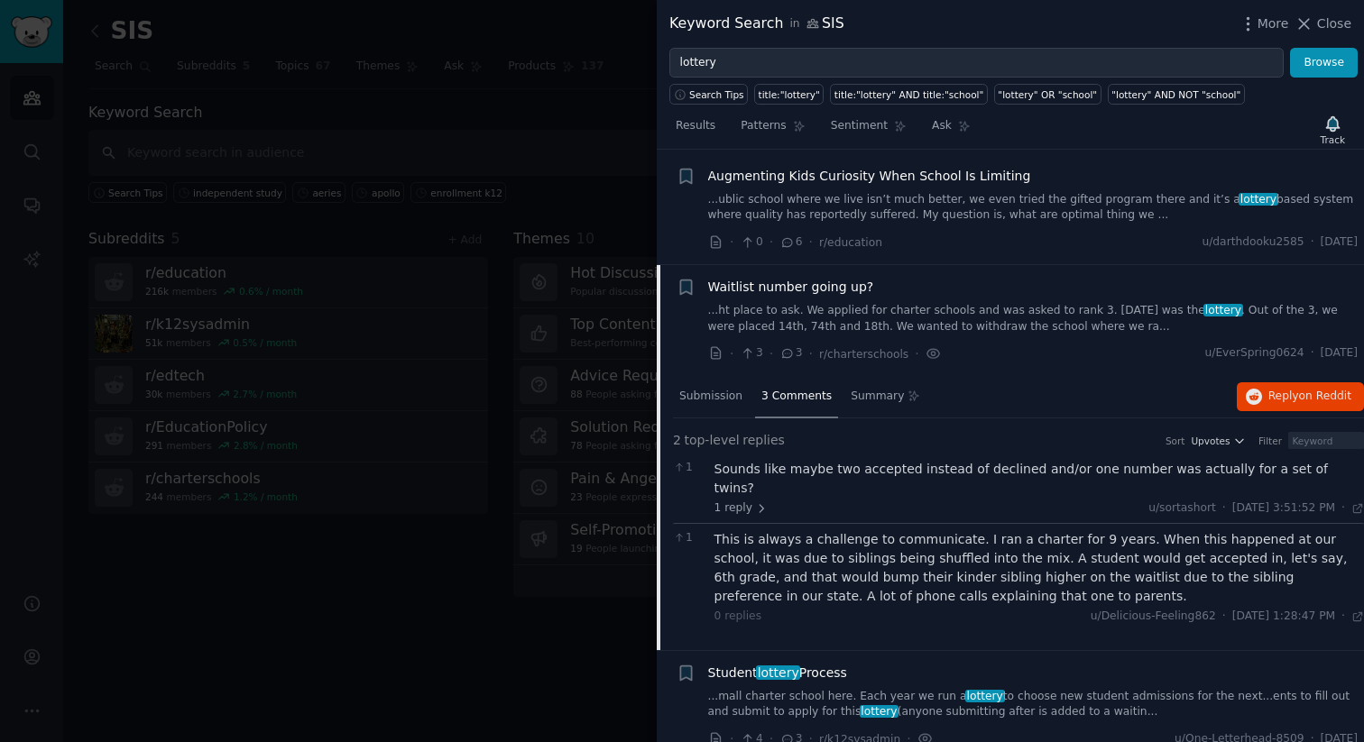
scroll to position [0, 0]
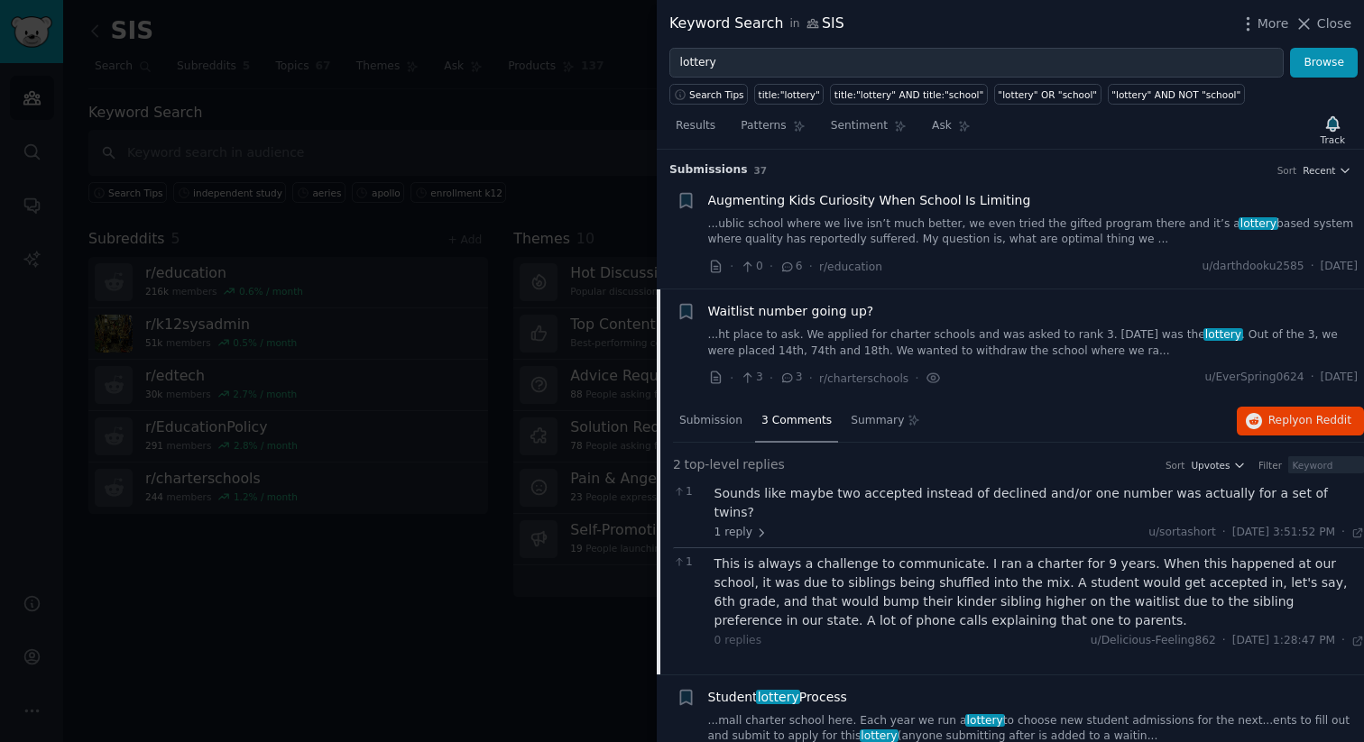
click at [813, 226] on link "...ublic school where we live isn’t much better, we even tried the gifted progr…" at bounding box center [1033, 232] width 650 height 32
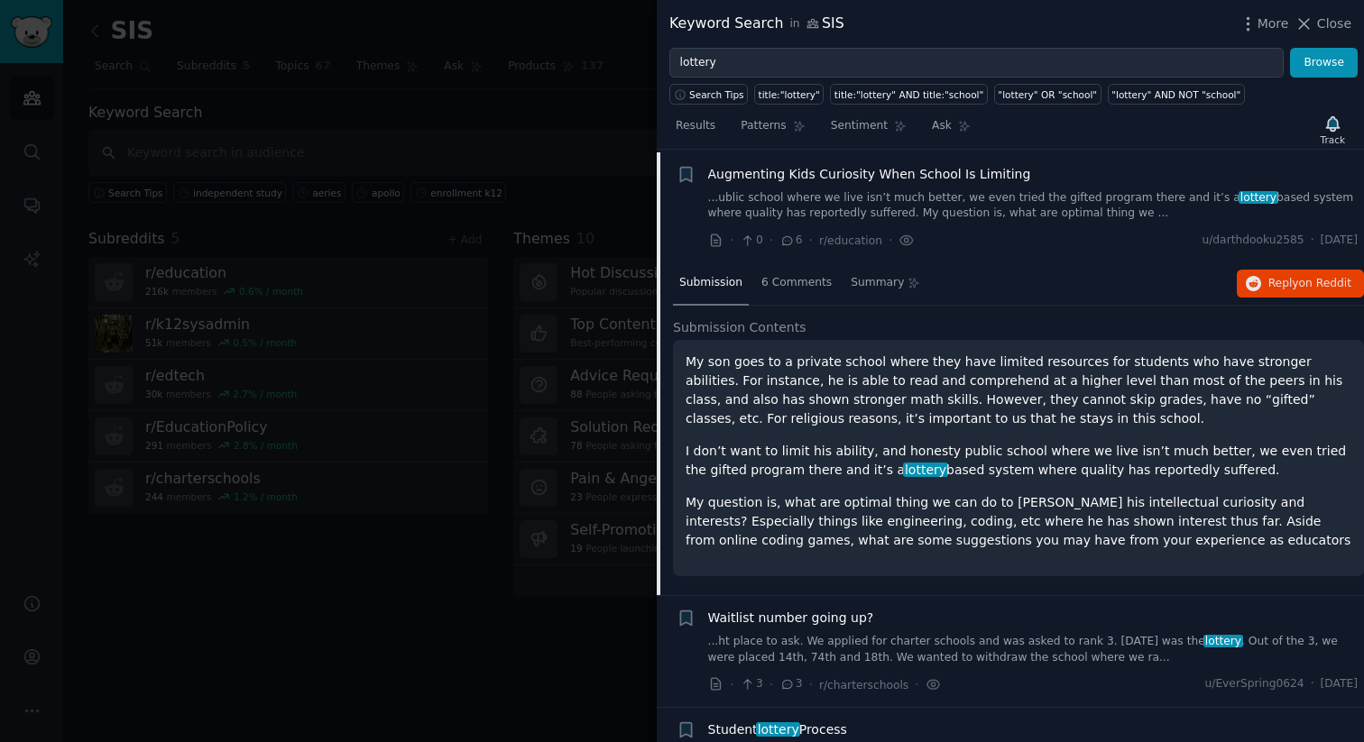
scroll to position [28, 0]
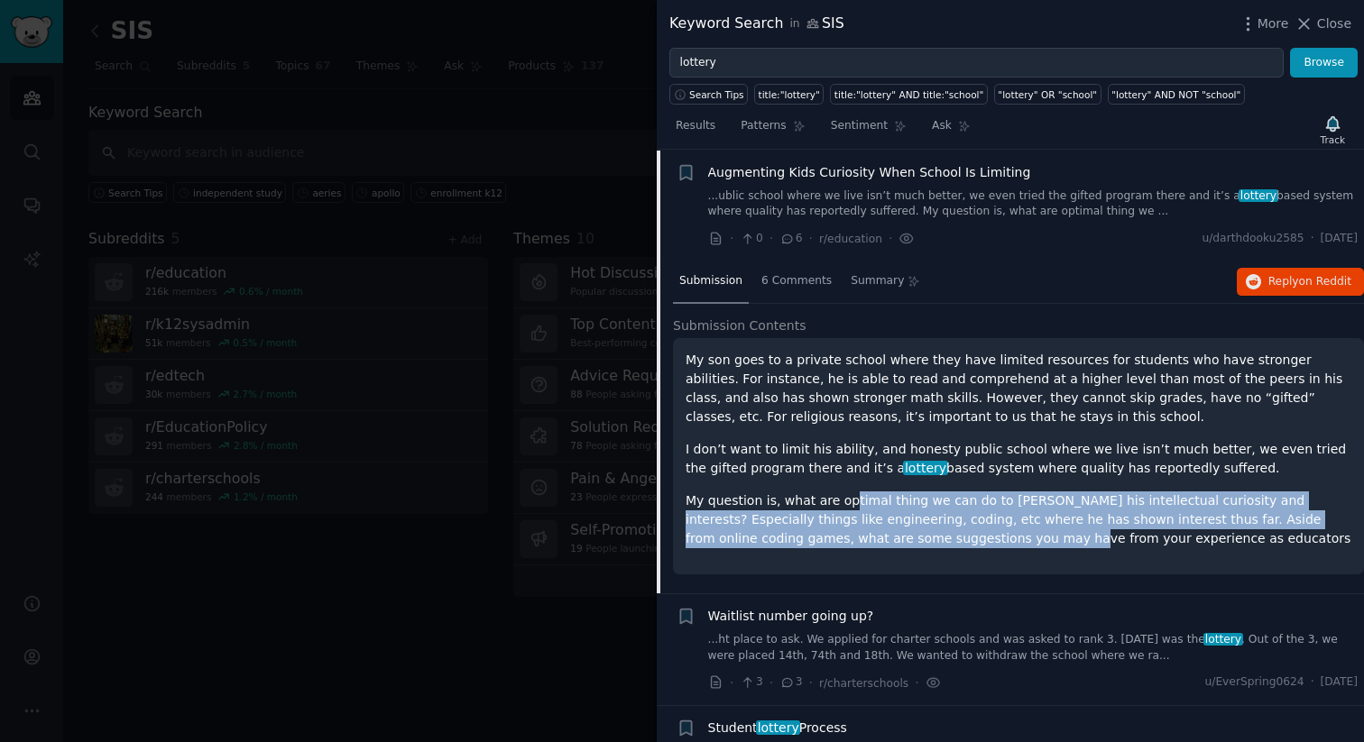
drag, startPoint x: 924, startPoint y: 535, endPoint x: 839, endPoint y: 500, distance: 91.8
click at [840, 500] on p "My question is, what are optimal thing we can do to foster his intellectual cur…" at bounding box center [1018, 520] width 666 height 57
click at [839, 500] on p "My question is, what are optimal thing we can do to foster his intellectual cur…" at bounding box center [1018, 520] width 666 height 57
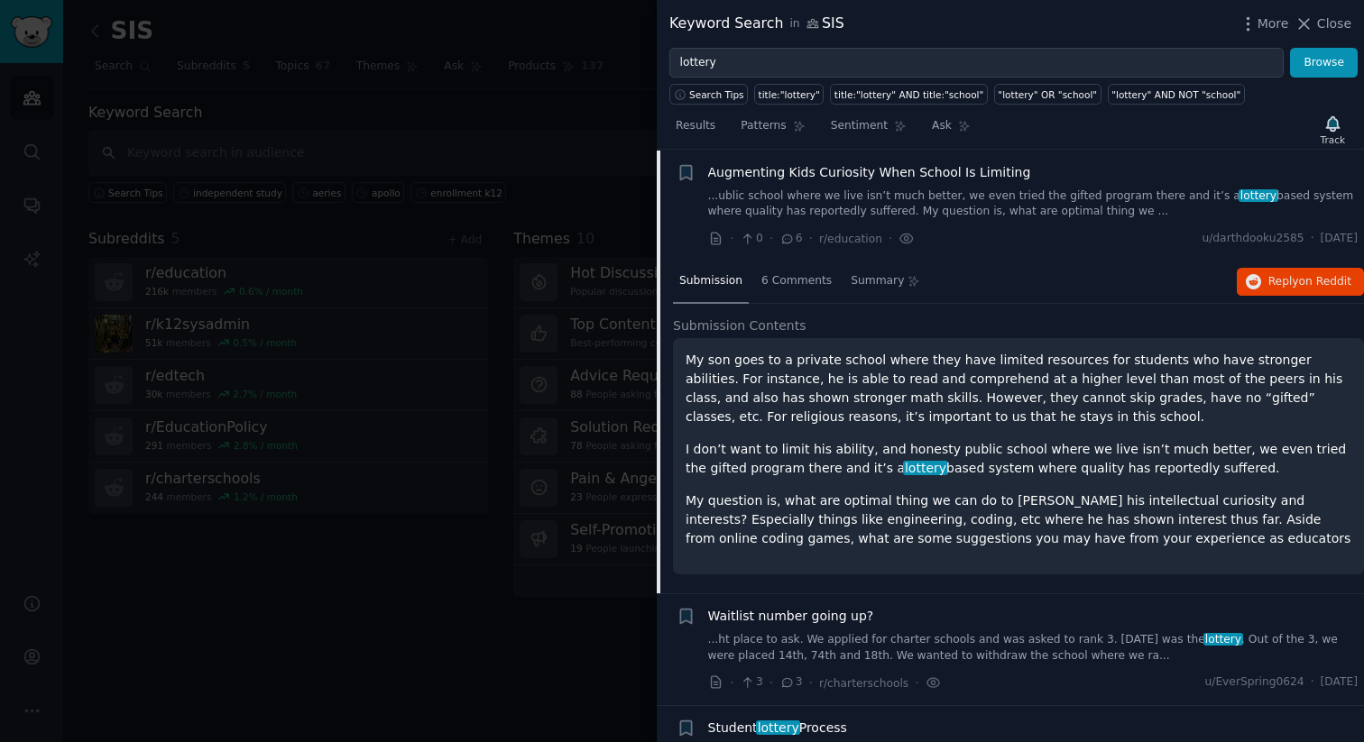
scroll to position [0, 0]
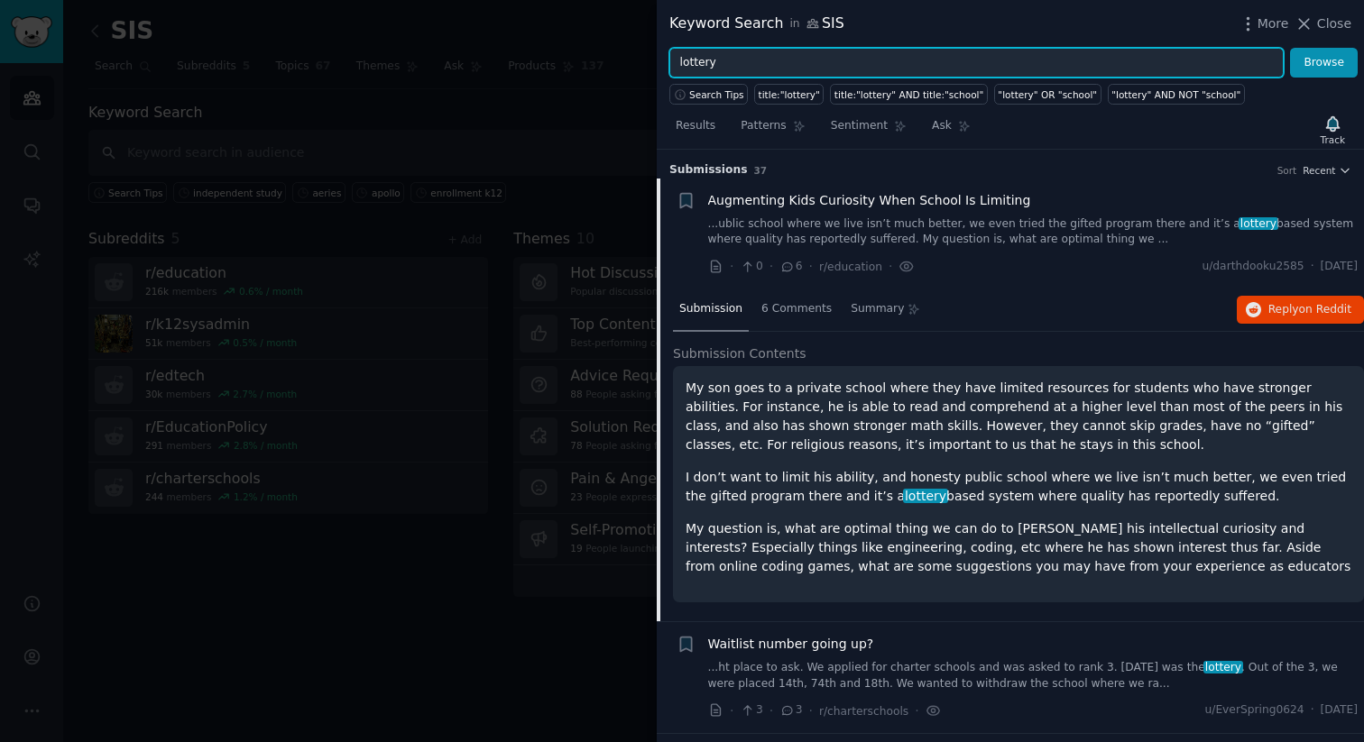
click at [889, 54] on input "lottery" at bounding box center [976, 63] width 614 height 31
click at [1290, 48] on button "Browse" at bounding box center [1324, 63] width 68 height 31
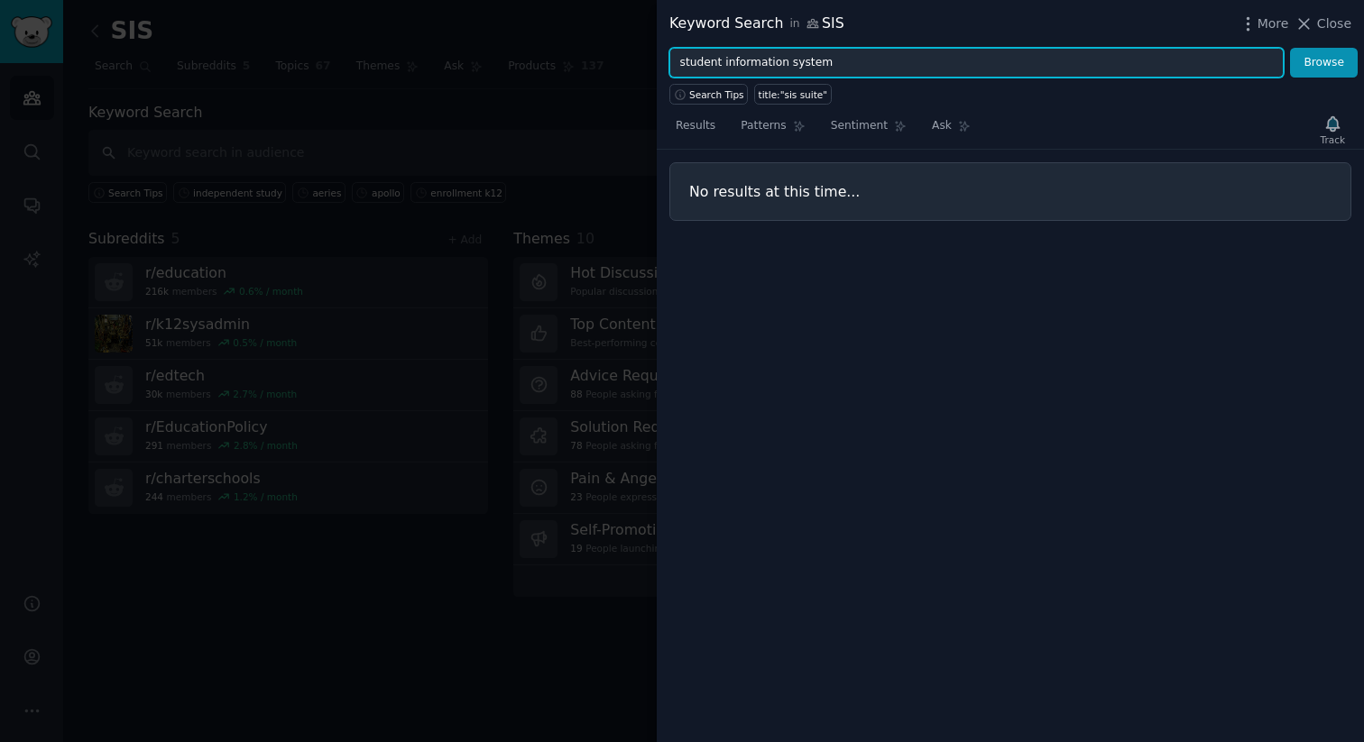
click at [1290, 48] on button "Browse" at bounding box center [1324, 63] width 68 height 31
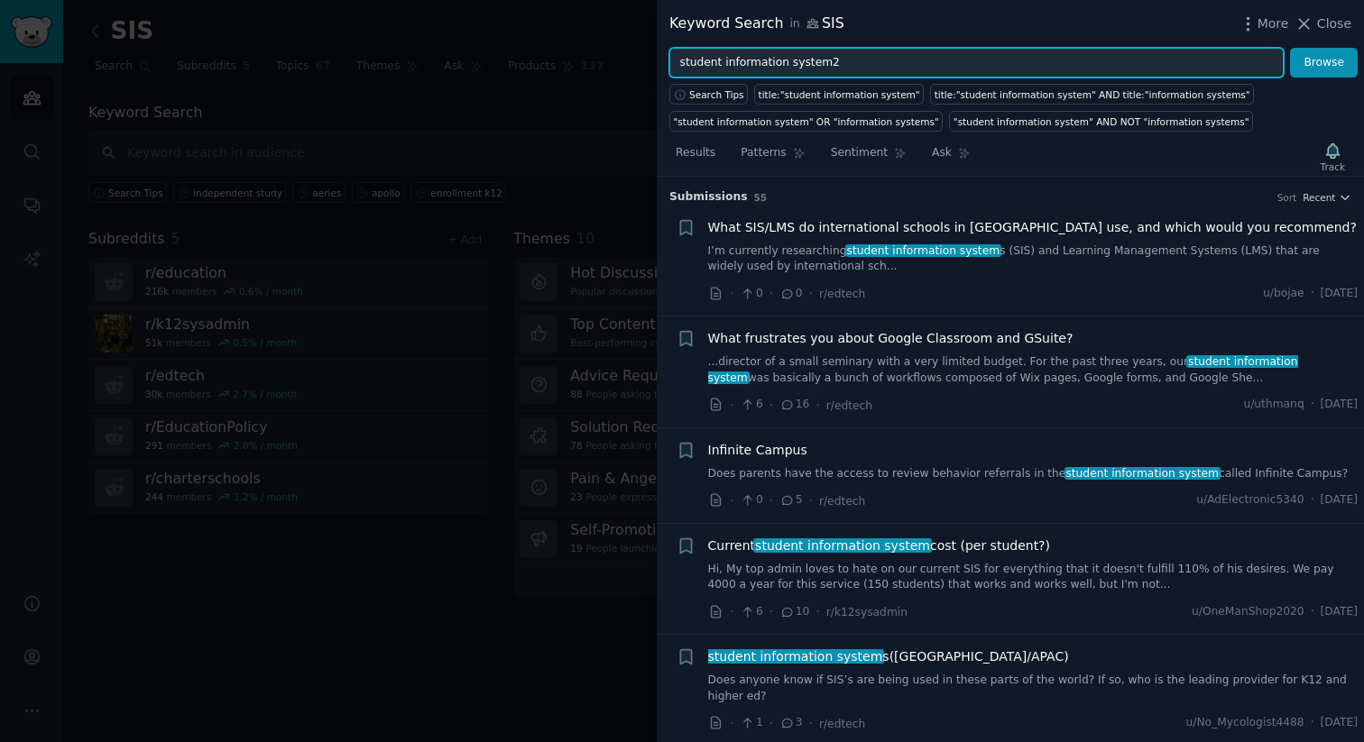
type input "student information system2"
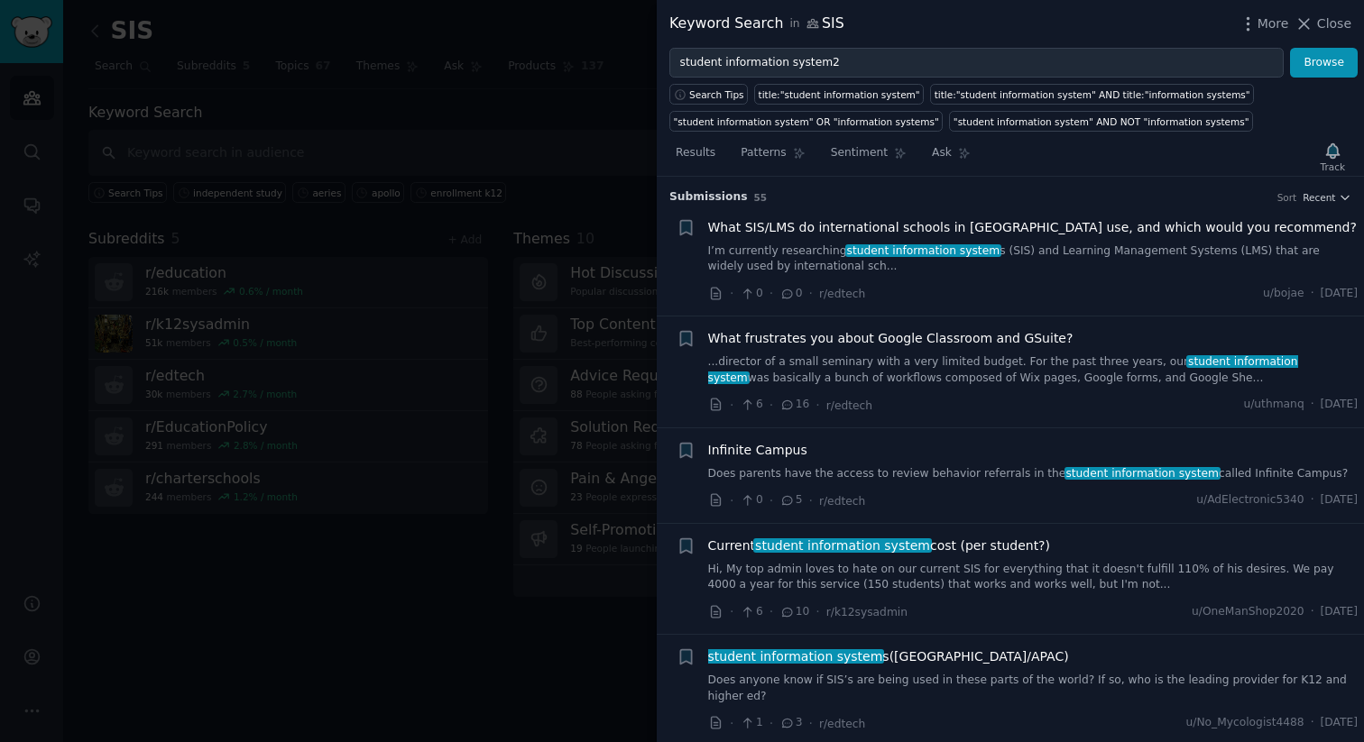
click at [949, 548] on span "Current student information system cost (per student?)" at bounding box center [879, 546] width 343 height 19
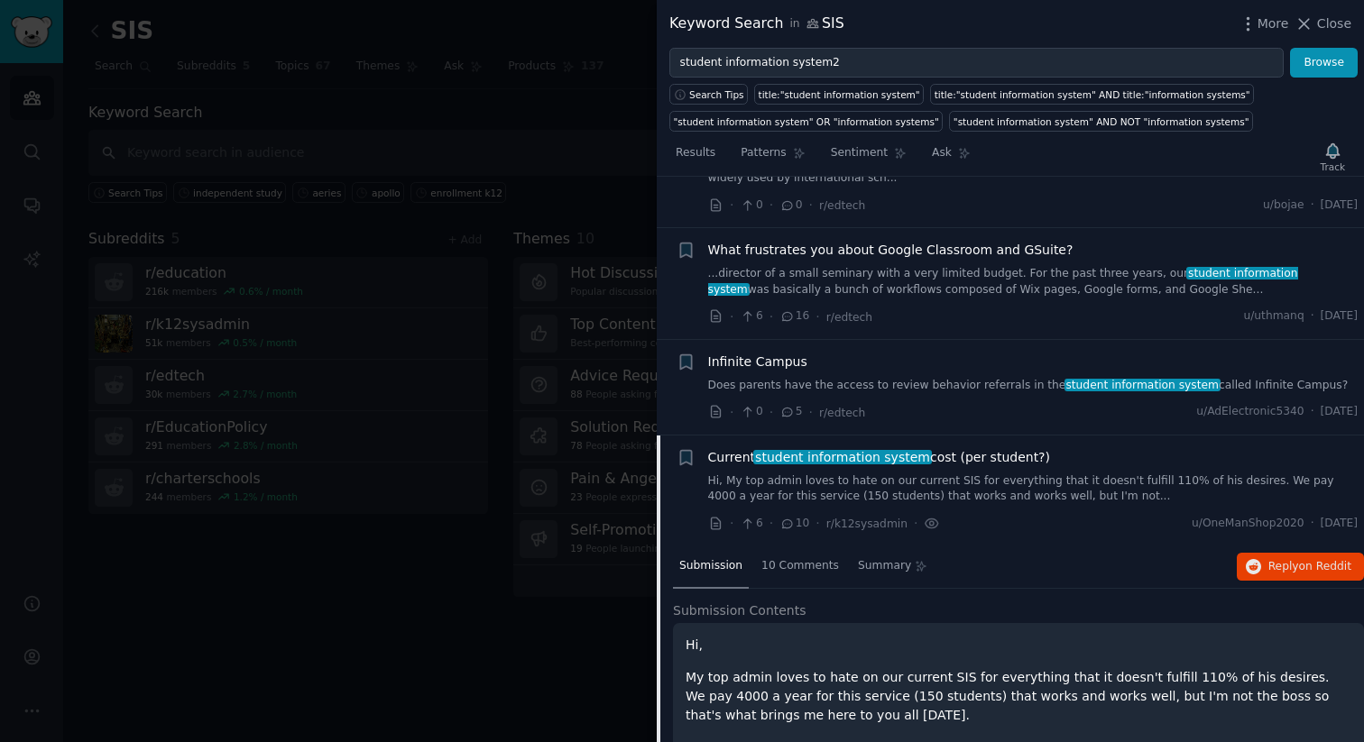
scroll to position [78, 0]
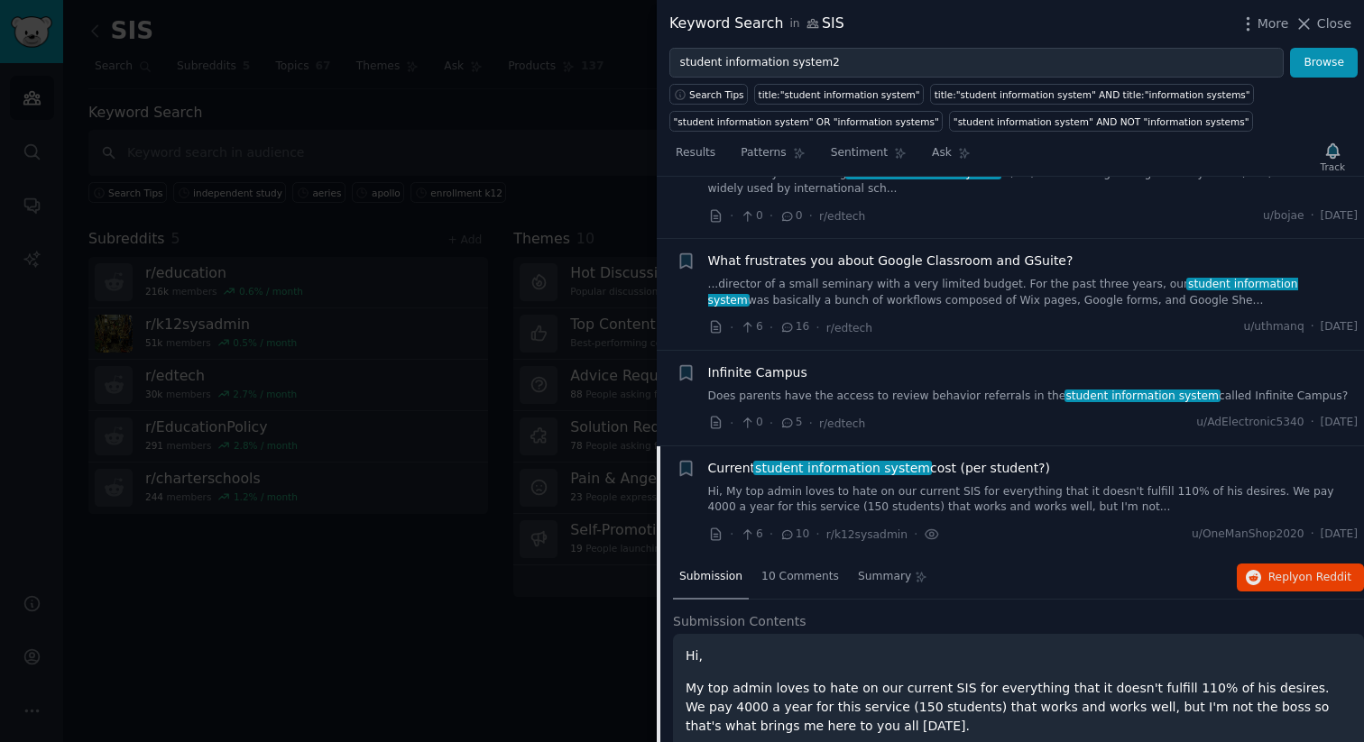
click at [867, 367] on div "Infinite Campus" at bounding box center [1033, 372] width 650 height 19
click at [779, 379] on span "Infinite Campus" at bounding box center [757, 372] width 99 height 19
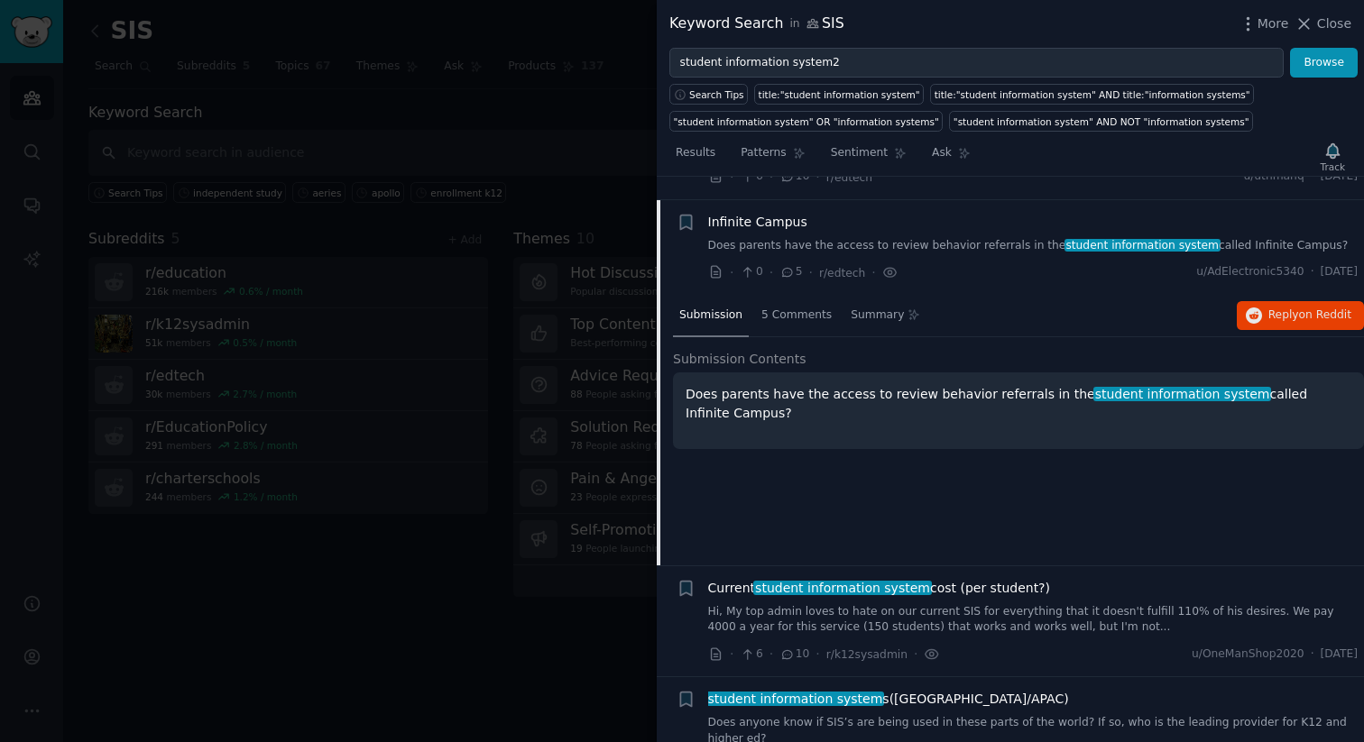
scroll to position [251, 0]
